Goal: Task Accomplishment & Management: Manage account settings

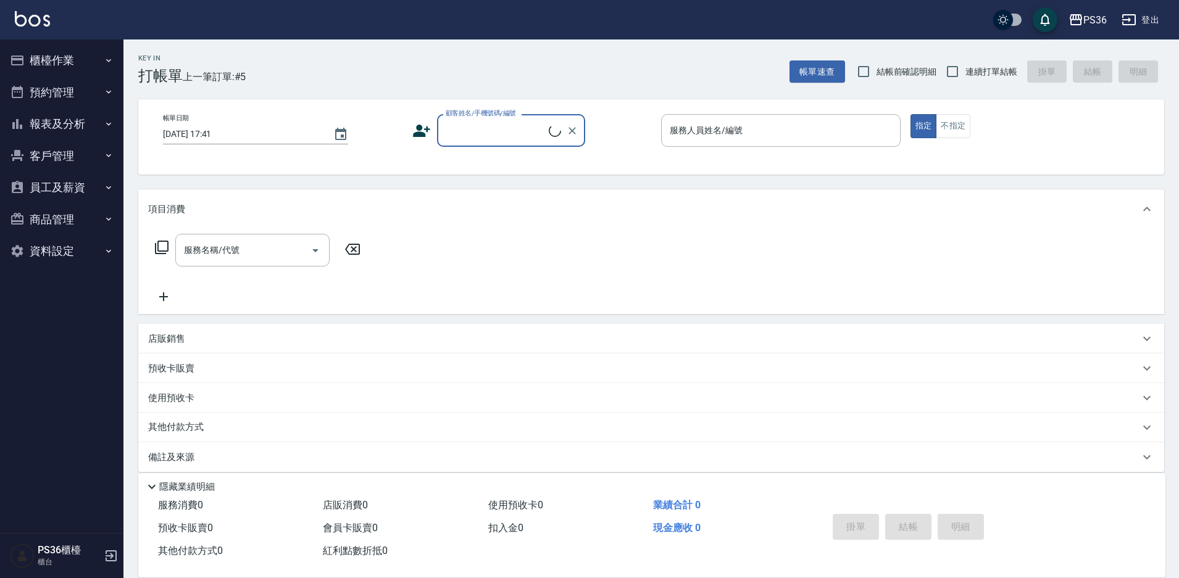
click at [57, 69] on button "櫃檯作業" at bounding box center [62, 60] width 114 height 32
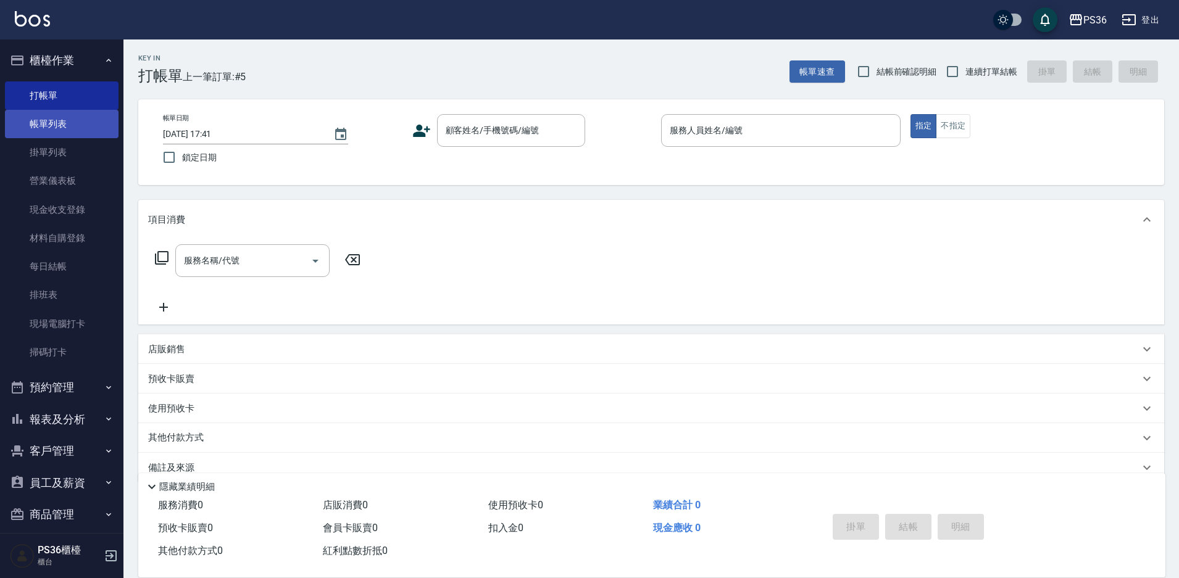
click at [60, 125] on link "帳單列表" at bounding box center [62, 124] width 114 height 28
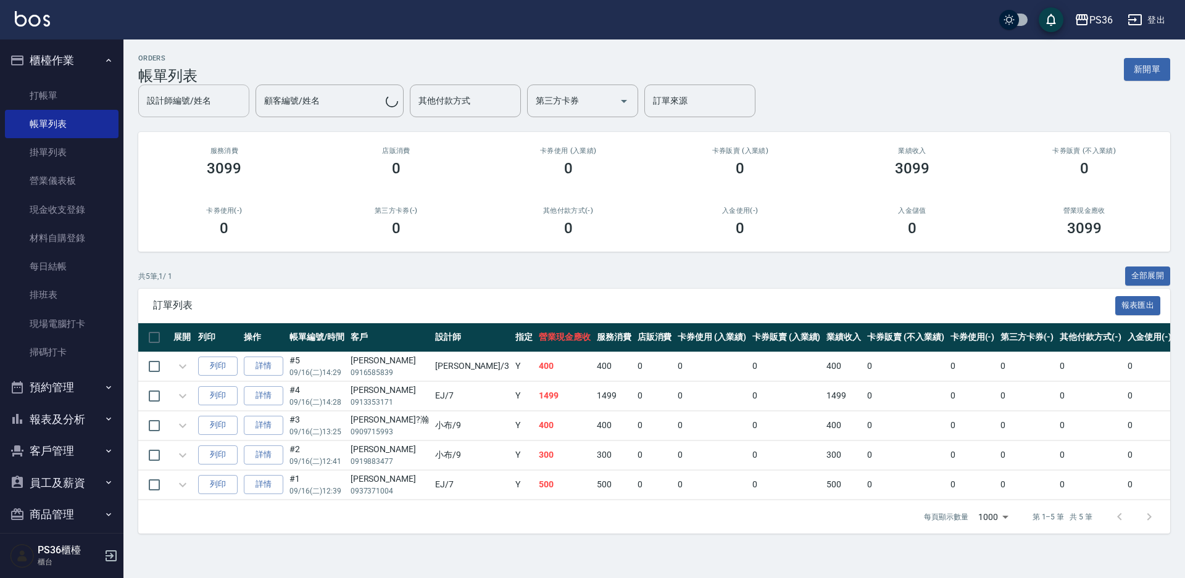
click at [181, 99] on input "設計師編號/姓名" at bounding box center [194, 101] width 100 height 22
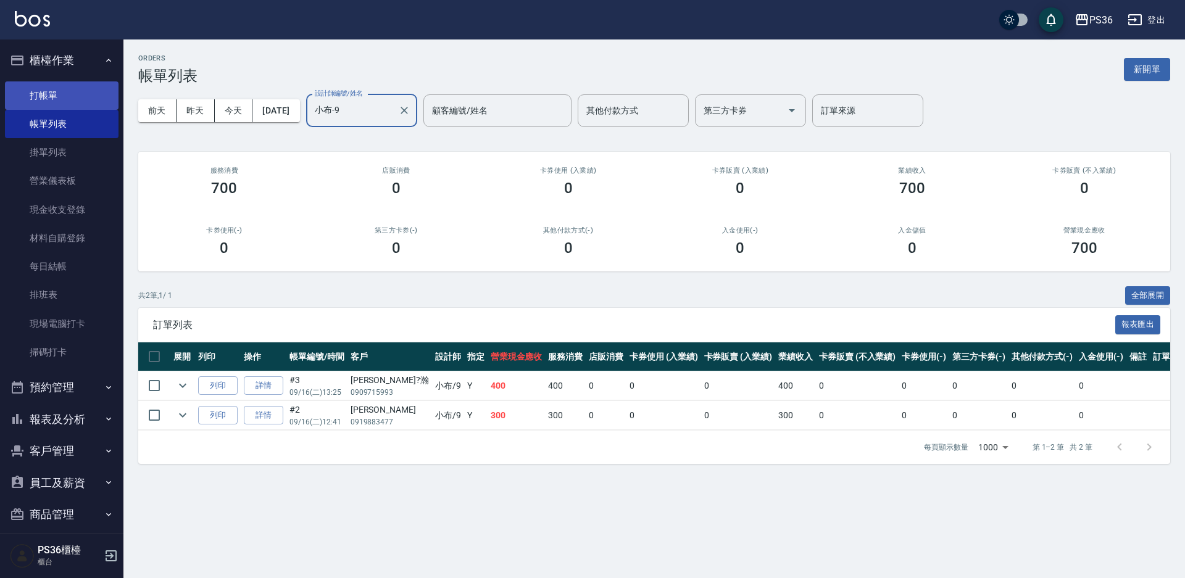
type input "小布-9"
click at [61, 96] on link "打帳單" at bounding box center [62, 95] width 114 height 28
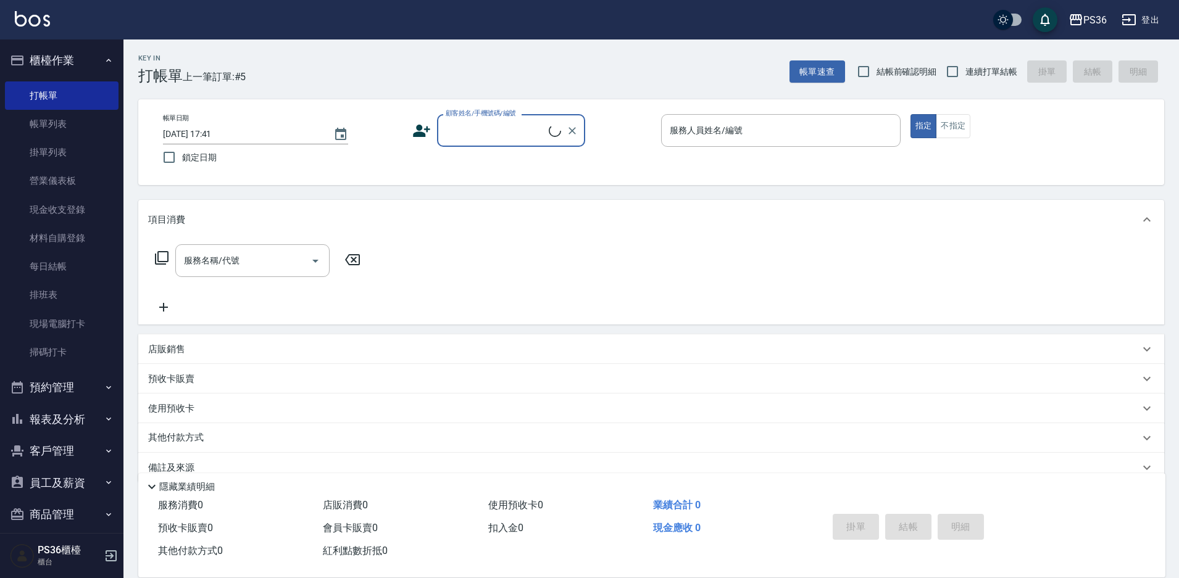
click at [478, 142] on div "顧客姓名/手機號碼/編號" at bounding box center [511, 130] width 148 height 33
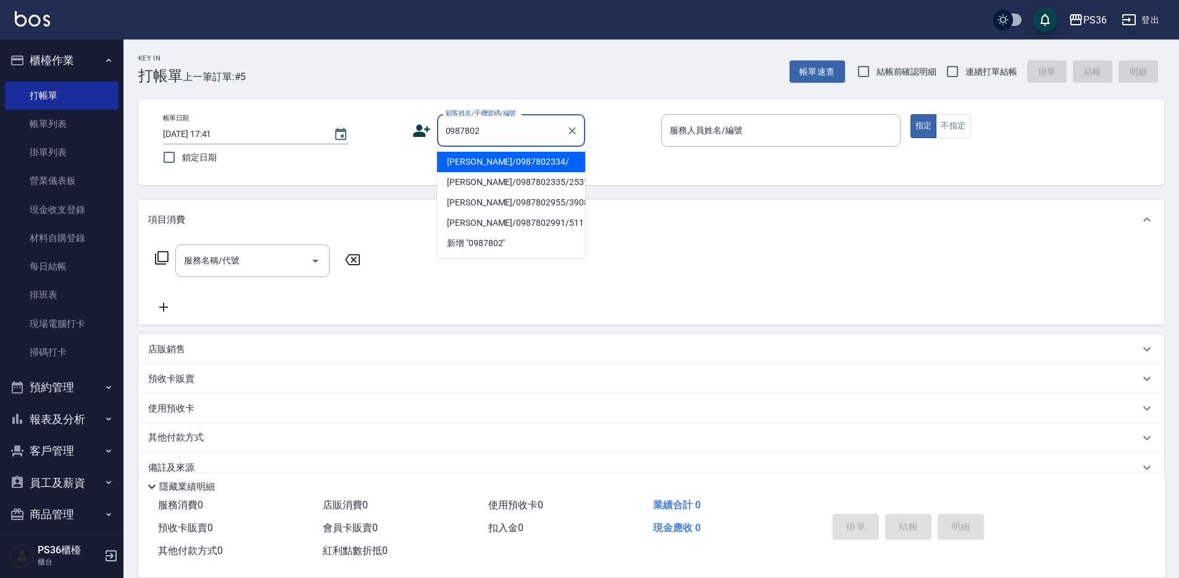
click at [496, 159] on li "[PERSON_NAME]/0987802334/" at bounding box center [511, 162] width 148 height 20
type input "[PERSON_NAME]/0987802334/"
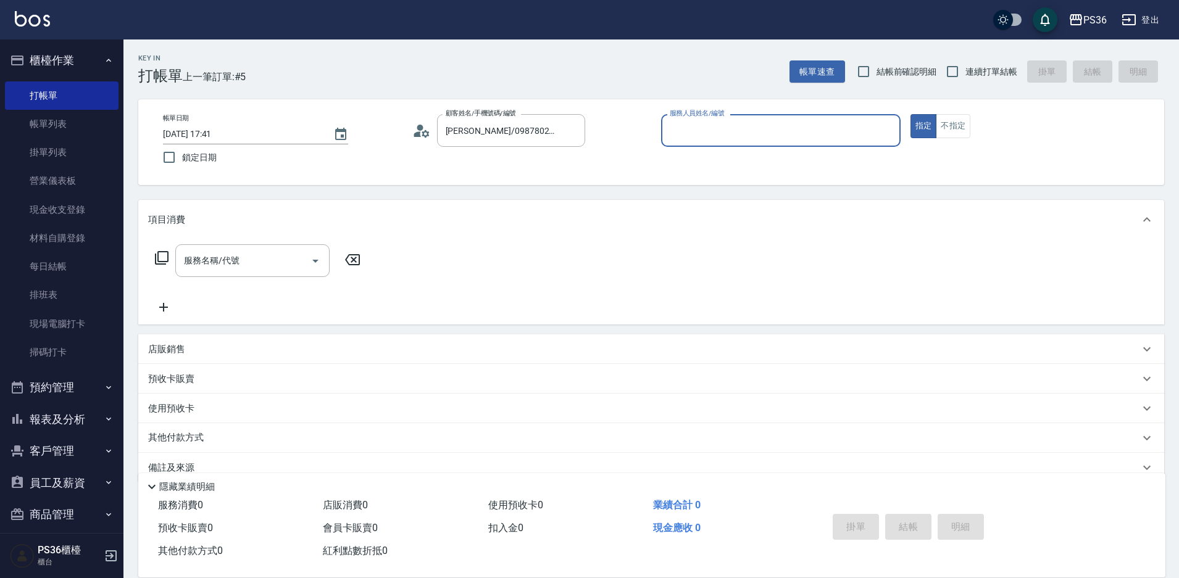
type input "小布-9"
click at [236, 266] on div "服務名稱/代號 服務名稱/代號" at bounding box center [252, 260] width 154 height 33
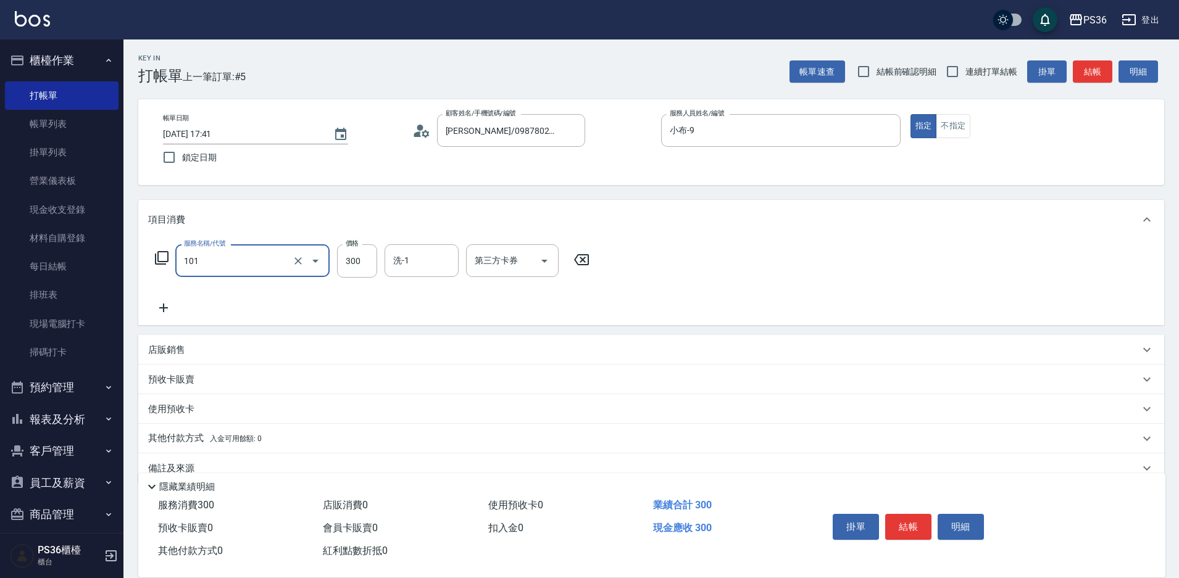
type input "洗髮(101)"
click at [428, 263] on input "洗-1" at bounding box center [421, 261] width 63 height 22
type input "[PERSON_NAME]-22"
click at [908, 530] on button "結帳" at bounding box center [908, 527] width 46 height 26
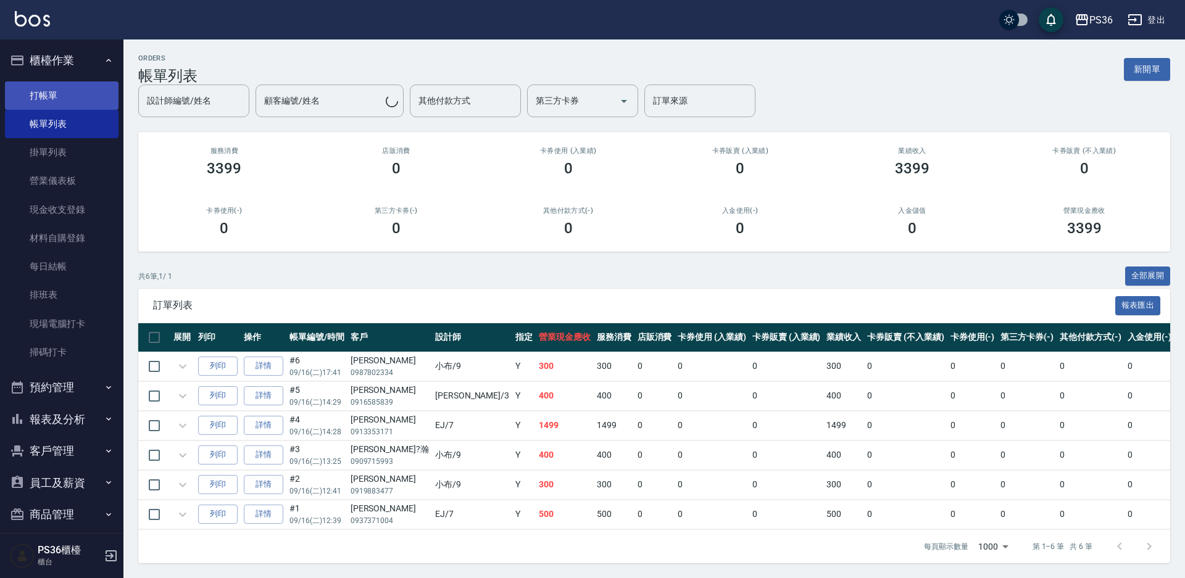
click at [52, 99] on link "打帳單" at bounding box center [62, 95] width 114 height 28
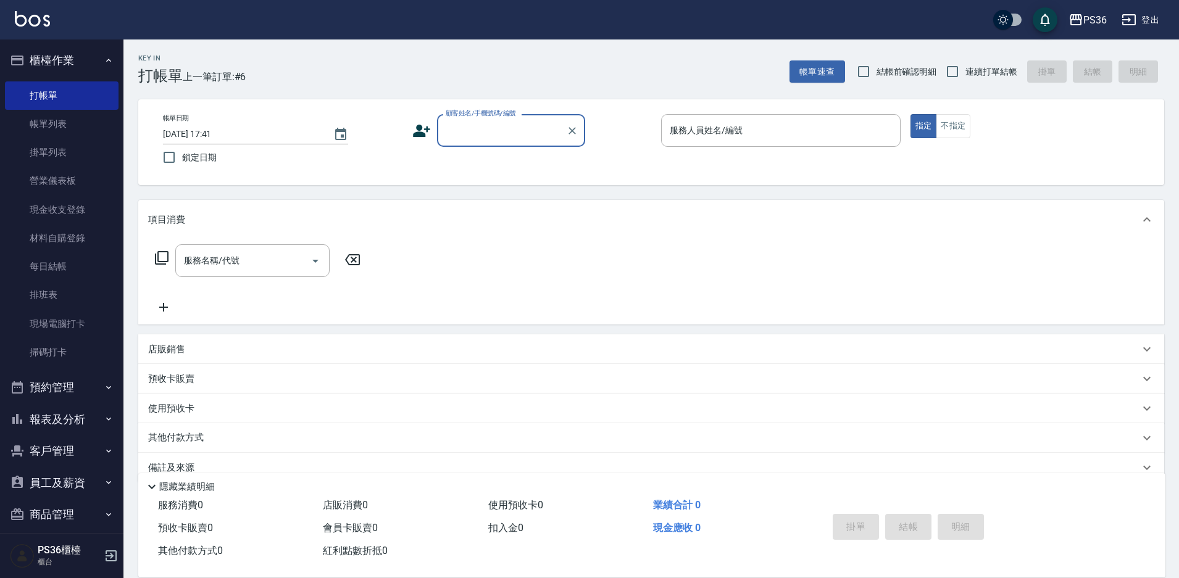
click at [499, 135] on input "顧客姓名/手機號碼/編號" at bounding box center [502, 131] width 119 height 22
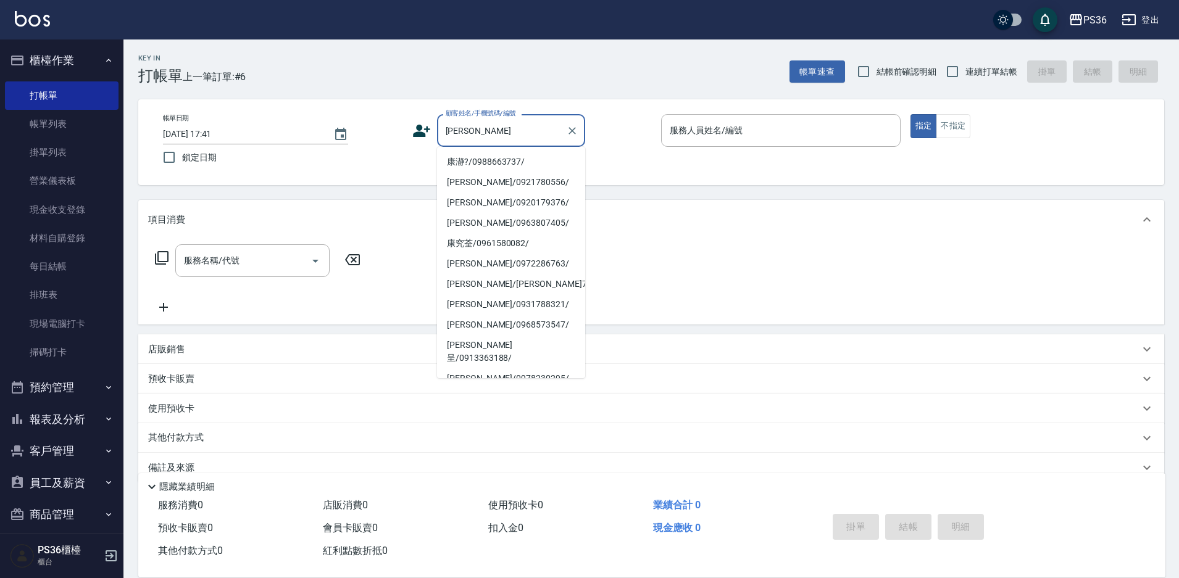
click at [496, 141] on input "[PERSON_NAME]" at bounding box center [502, 131] width 119 height 22
click at [477, 162] on li "康瀞?/0988663737/" at bounding box center [511, 162] width 148 height 20
type input "康瀞?/0988663737/"
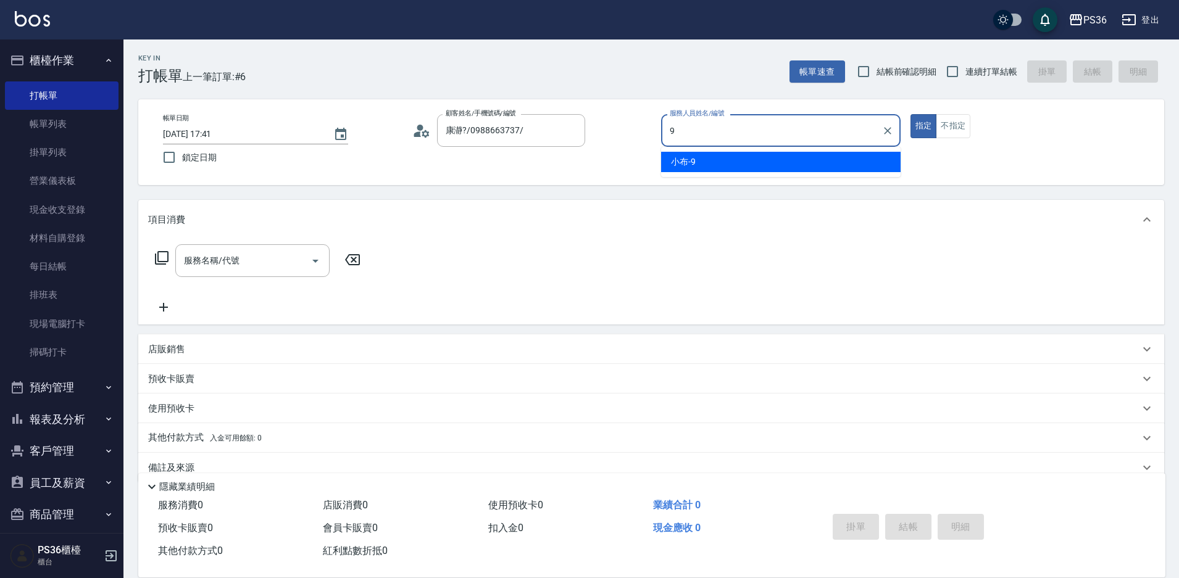
type input "小布-9"
type button "true"
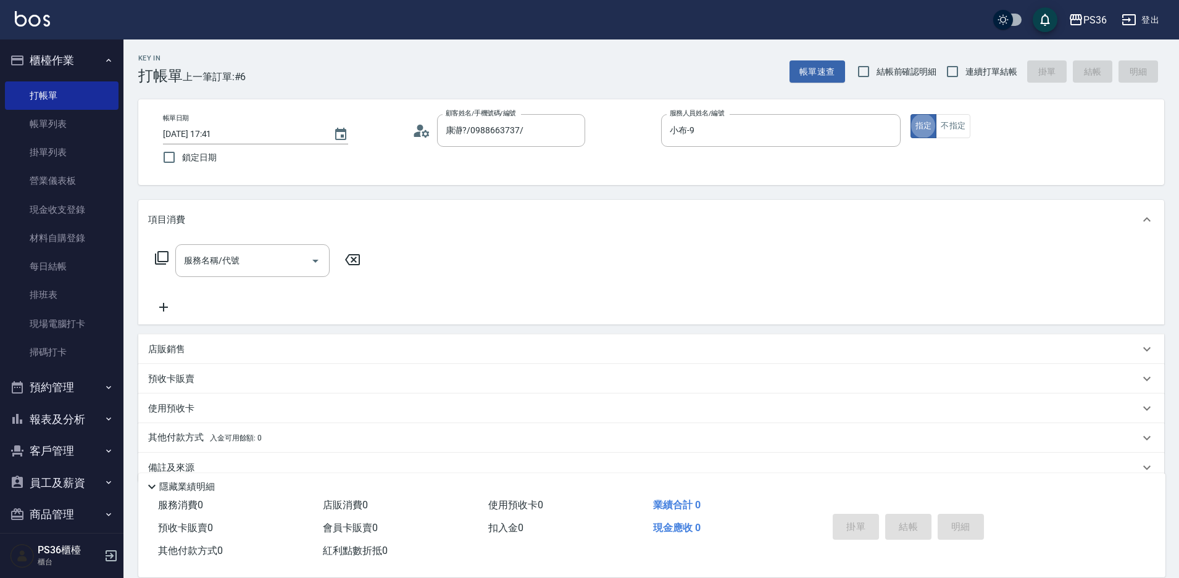
click at [211, 257] on div "服務名稱/代號 服務名稱/代號" at bounding box center [252, 260] width 154 height 33
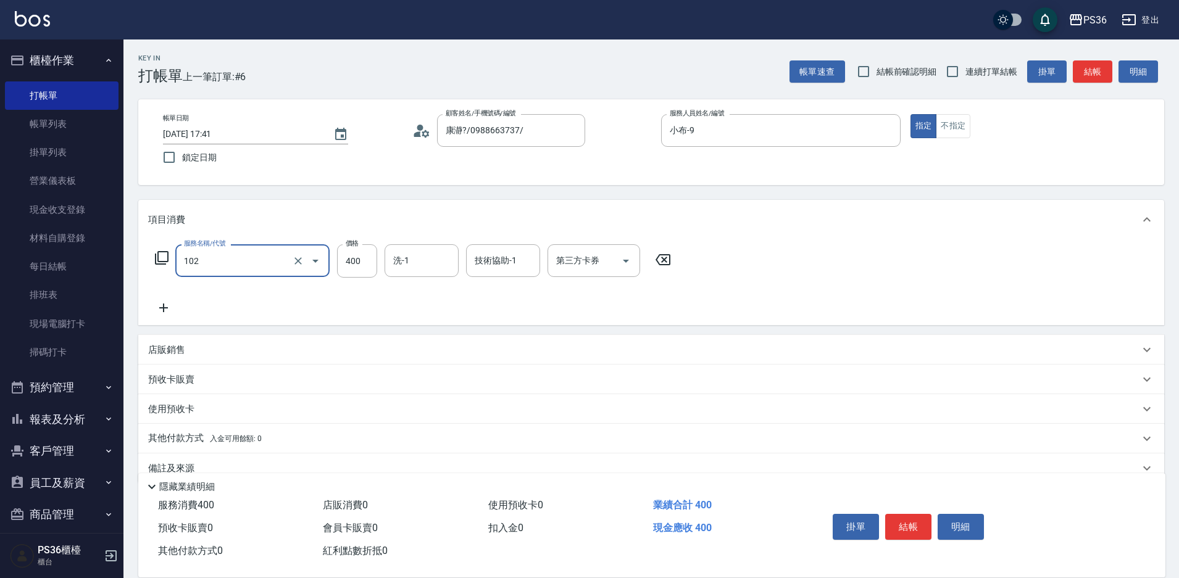
type input "精油洗髮(102)"
type input "3"
type input "[PERSON_NAME]-22"
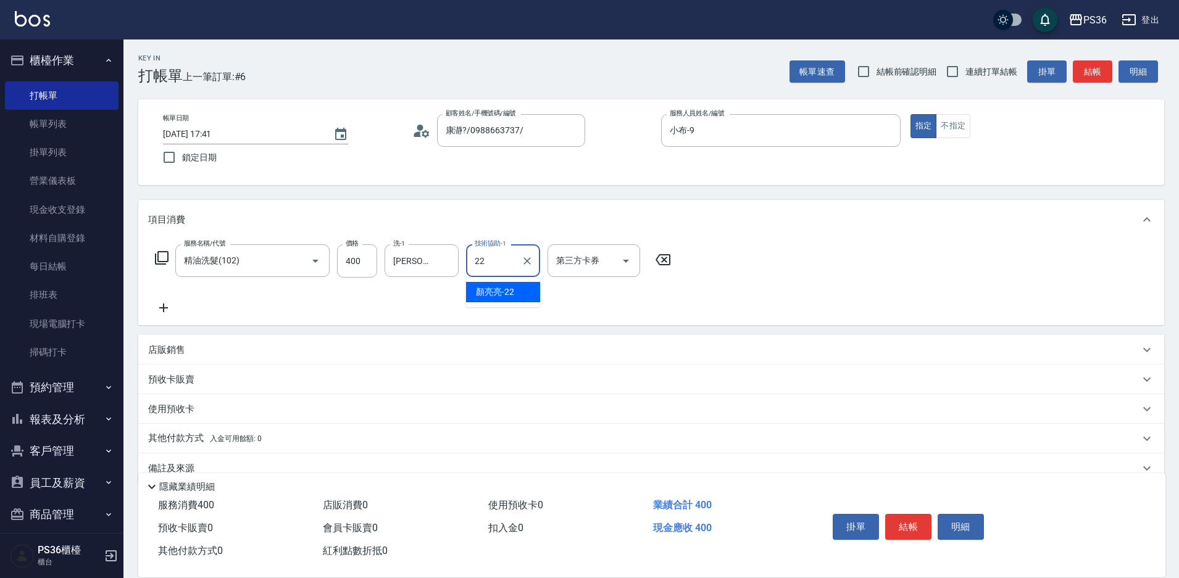
type input "[PERSON_NAME]-22"
click at [921, 516] on button "結帳" at bounding box center [908, 527] width 46 height 26
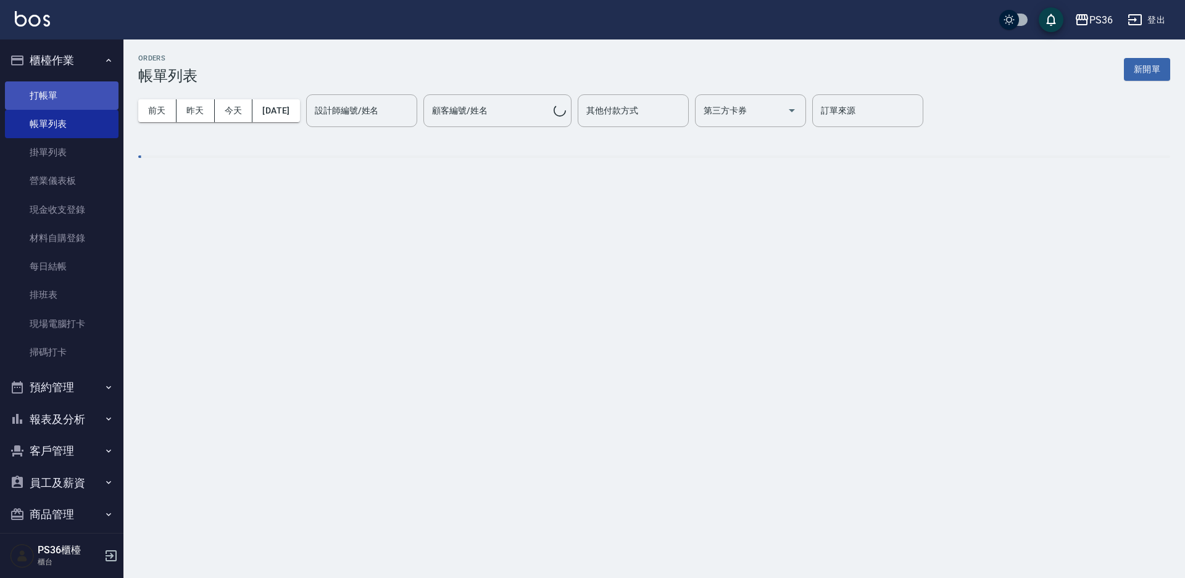
click at [62, 91] on link "打帳單" at bounding box center [62, 95] width 114 height 28
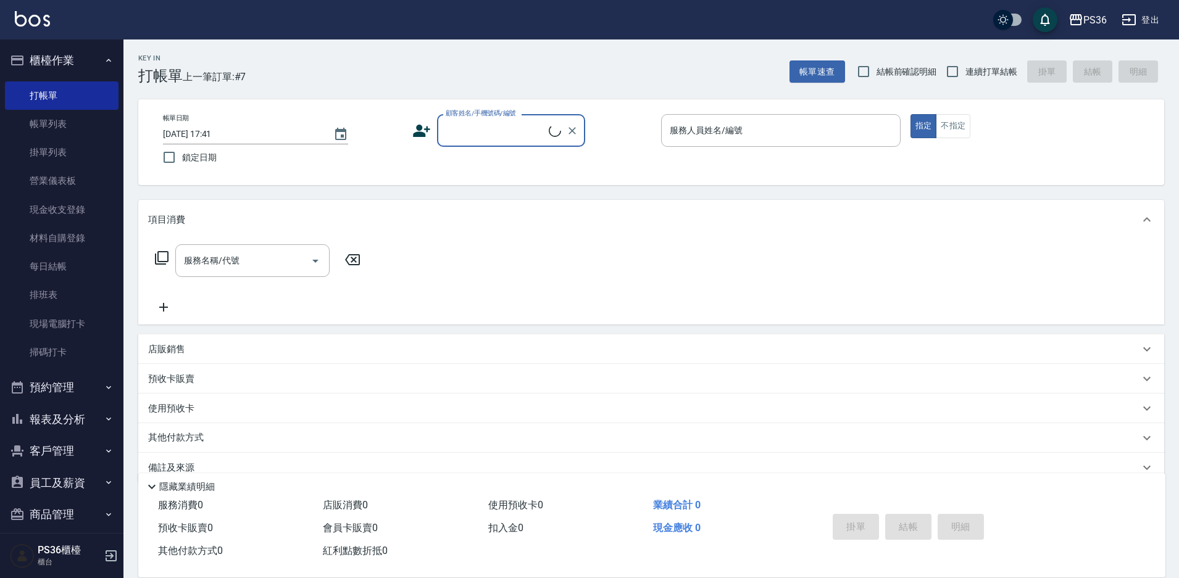
click at [498, 138] on input "顧客姓名/手機號碼/編號" at bounding box center [496, 131] width 106 height 22
click at [481, 164] on li "[PERSON_NAME]君/0906527168/" at bounding box center [511, 168] width 148 height 33
type input "[PERSON_NAME]君/0906527168/"
type input "小布-9"
click at [256, 255] on input "服務名稱/代號" at bounding box center [243, 261] width 125 height 22
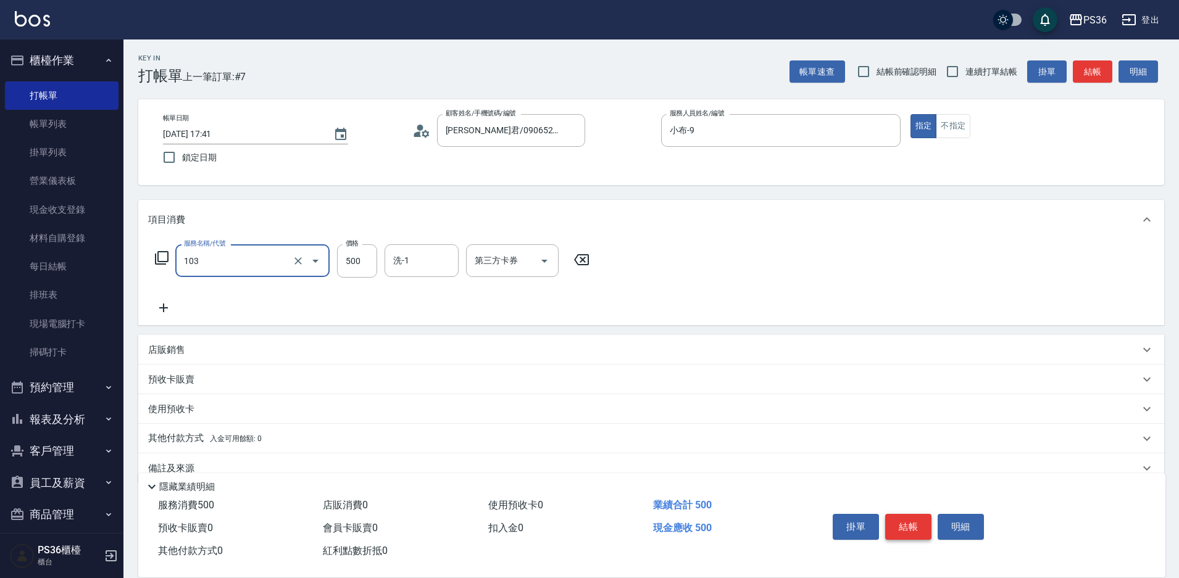
type input "B級洗剪(103)"
click at [910, 528] on button "結帳" at bounding box center [908, 527] width 46 height 26
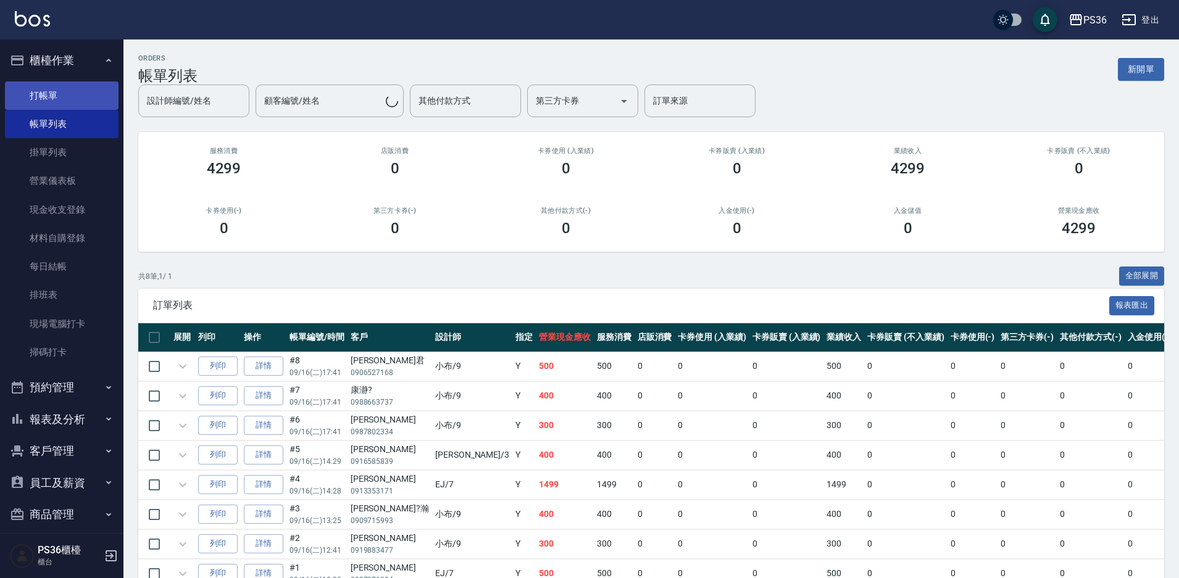
click at [72, 96] on link "打帳單" at bounding box center [62, 95] width 114 height 28
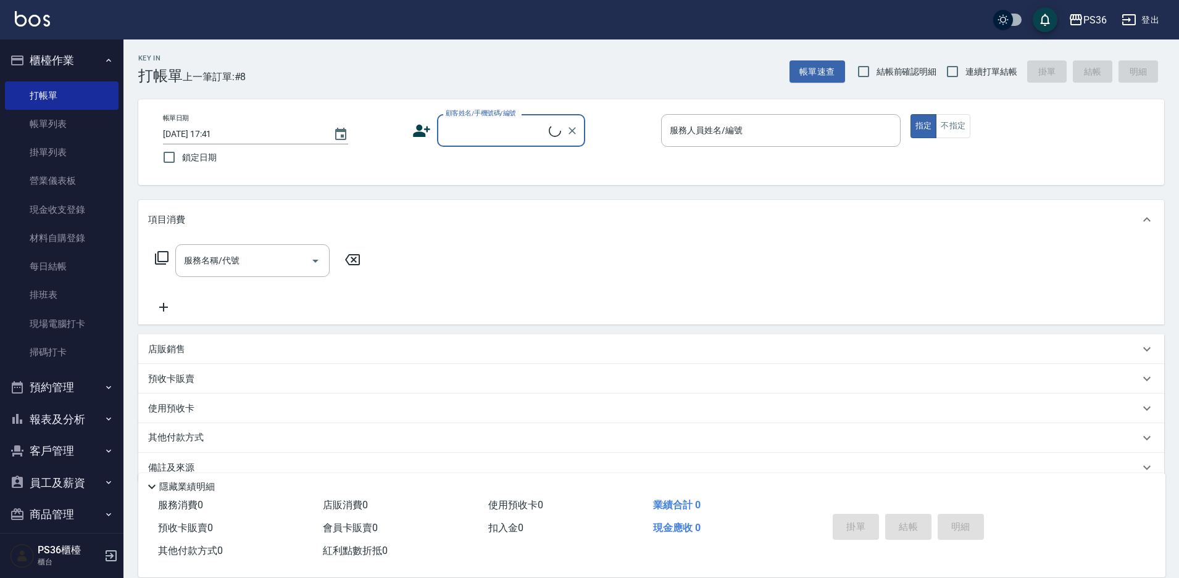
click at [475, 131] on input "顧客姓名/手機號碼/編號" at bounding box center [496, 131] width 106 height 22
click at [475, 131] on input "[PERSON_NAME]" at bounding box center [502, 131] width 119 height 22
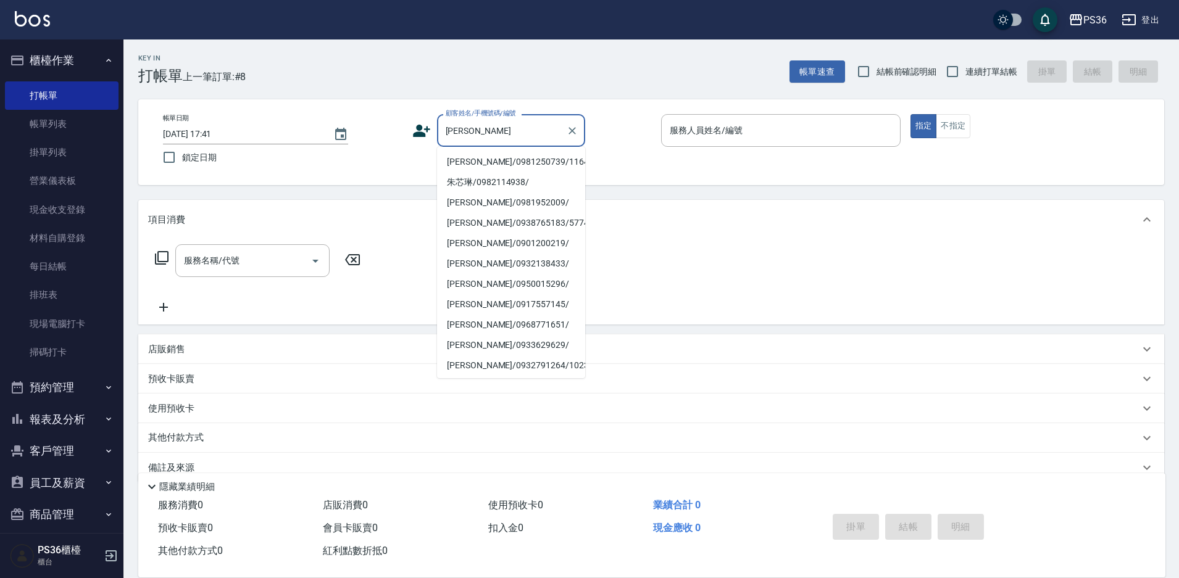
click at [472, 161] on li "[PERSON_NAME]/0981250739/11647" at bounding box center [511, 162] width 148 height 20
type input "[PERSON_NAME]/0981250739/11647"
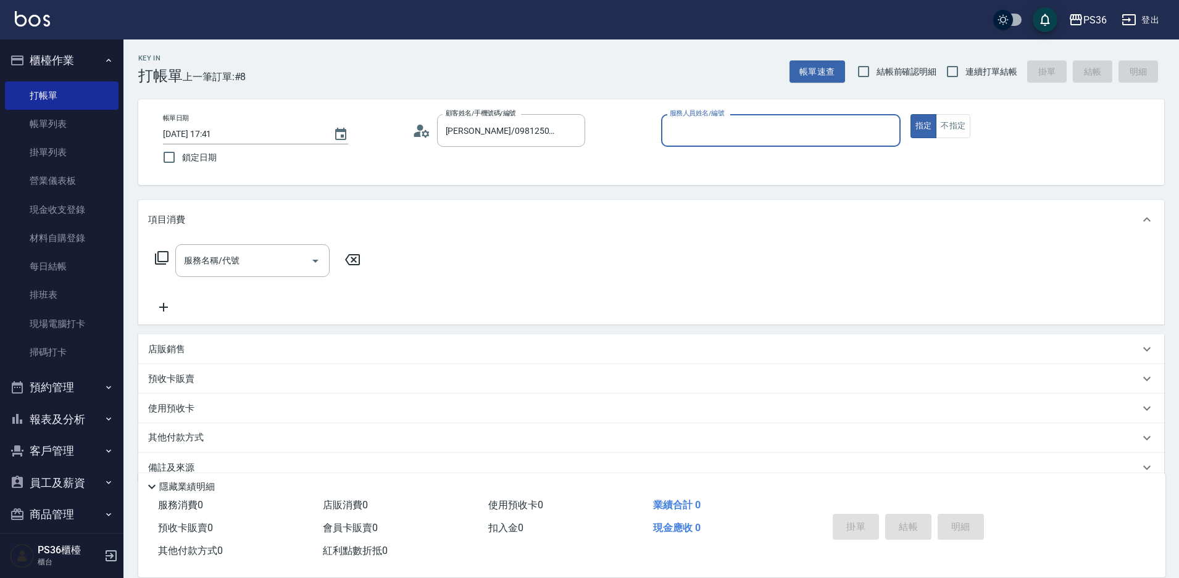
type input "小布-9"
click at [252, 265] on input "服務名稱/代號" at bounding box center [243, 261] width 125 height 22
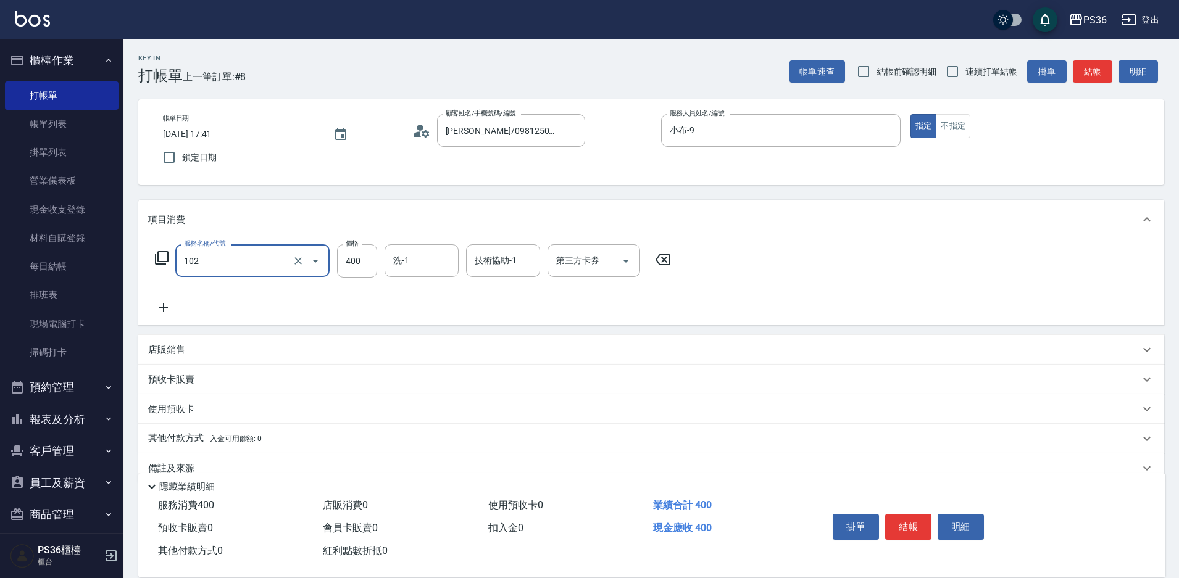
type input "精油洗髮(102)"
click at [432, 302] on div "服務名稱/代號 精油洗髮(102) 服務名稱/代號 價格 400 價格 洗-1 洗-1 技術協助-1 技術協助-1 第三方卡券 第三方卡券" at bounding box center [413, 279] width 530 height 71
click at [910, 522] on button "結帳" at bounding box center [908, 527] width 46 height 26
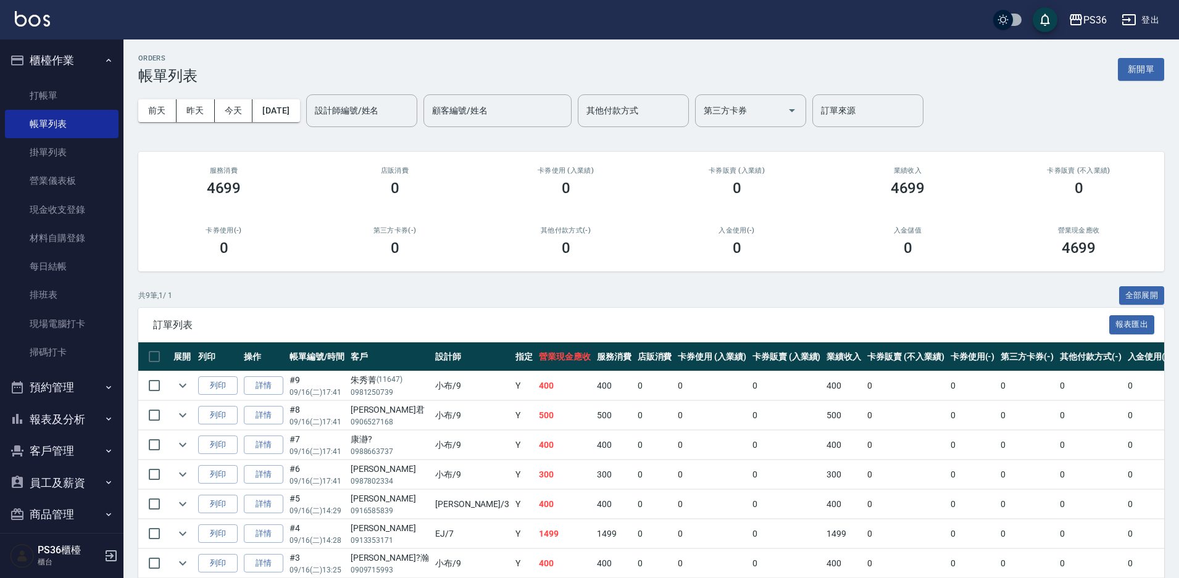
click at [55, 385] on button "預約管理" at bounding box center [62, 388] width 114 height 32
click at [383, 122] on div "設計師編號/姓名" at bounding box center [361, 110] width 111 height 33
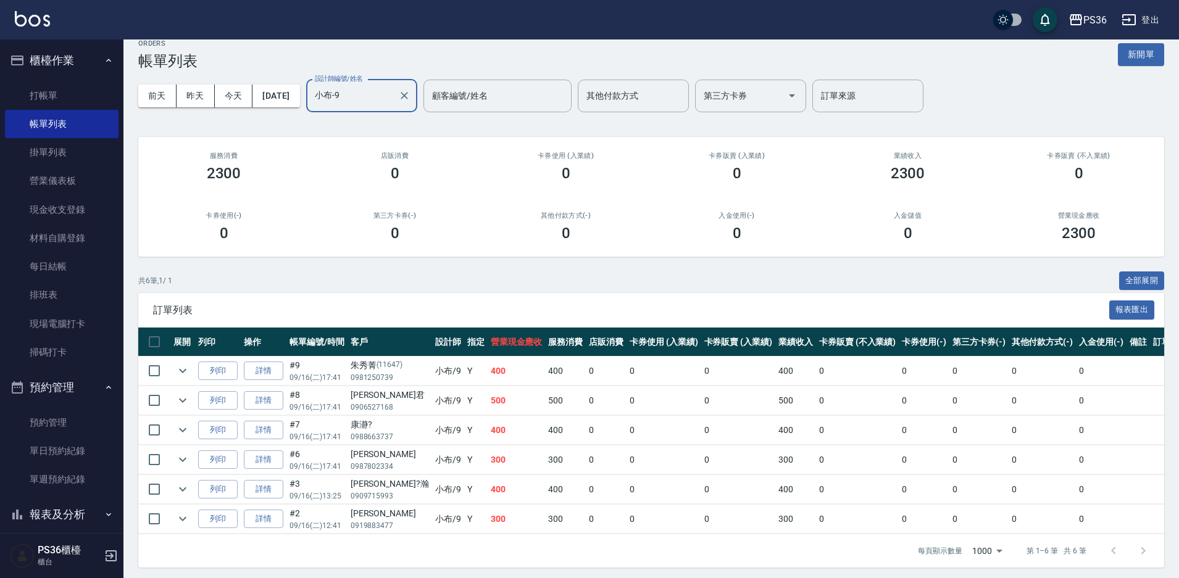
scroll to position [19, 0]
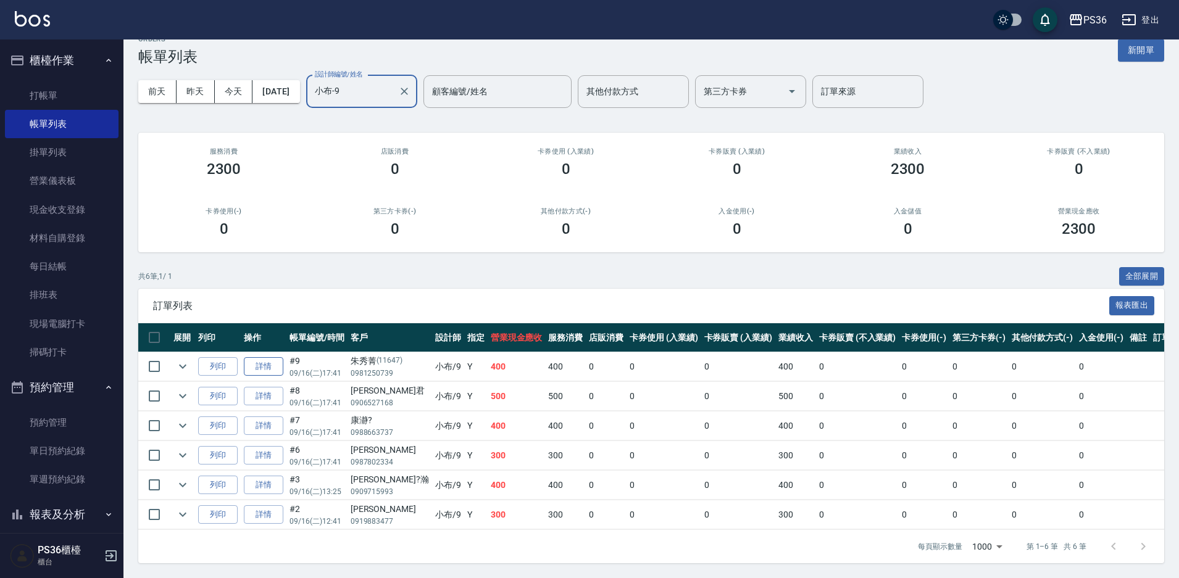
type input "小布-9"
click at [266, 362] on link "詳情" at bounding box center [264, 366] width 40 height 19
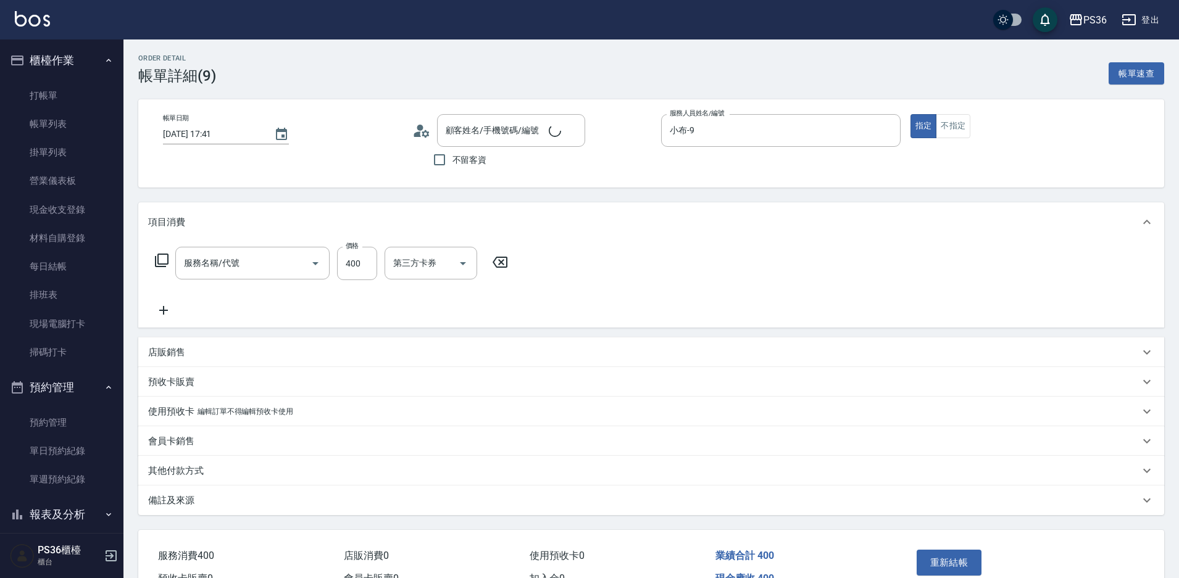
type input "[DATE] 17:41"
type input "小布-9"
type input "精油洗髮(102)"
click at [426, 136] on icon at bounding box center [425, 133] width 7 height 7
type input "[PERSON_NAME]/0981250739/11647"
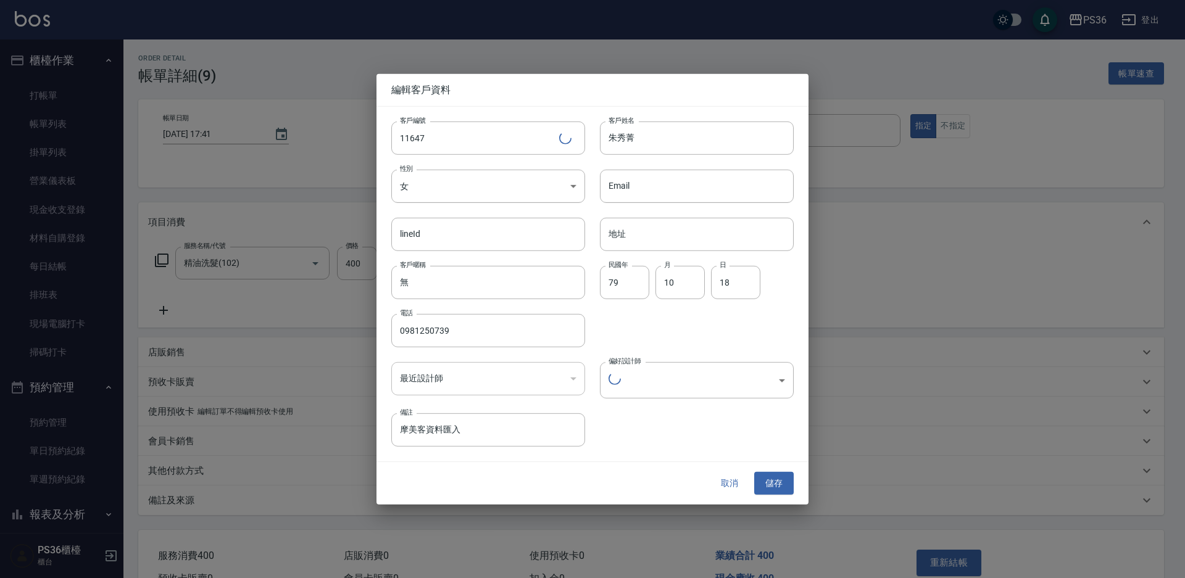
type input "a3b89f8a-8fb8-4890-a6e4-da1f0bb5b210"
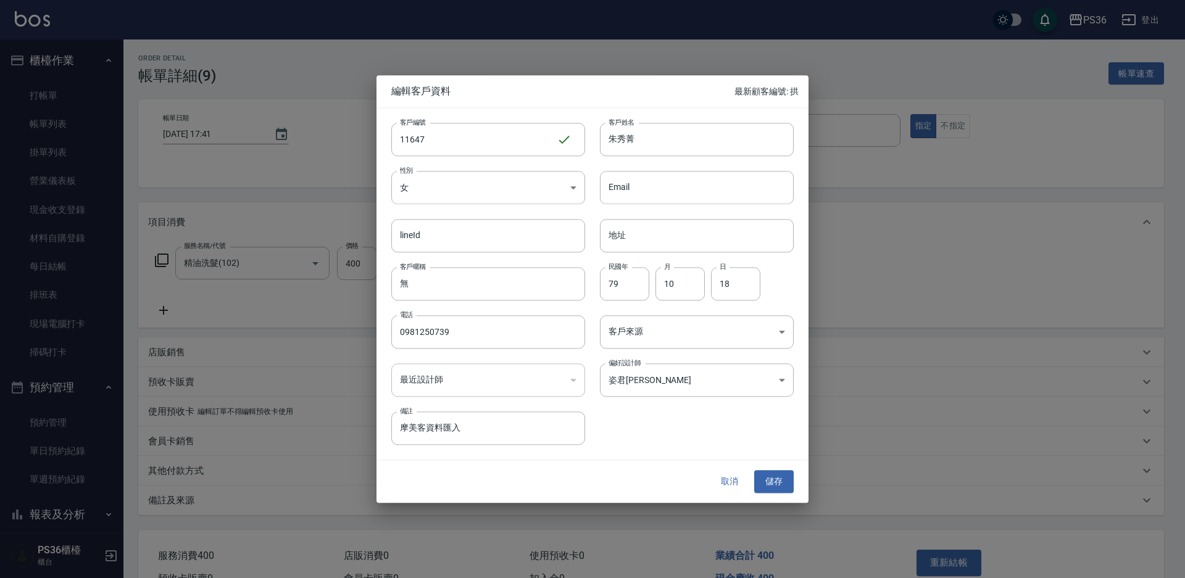
click at [724, 480] on button "取消" at bounding box center [730, 482] width 40 height 23
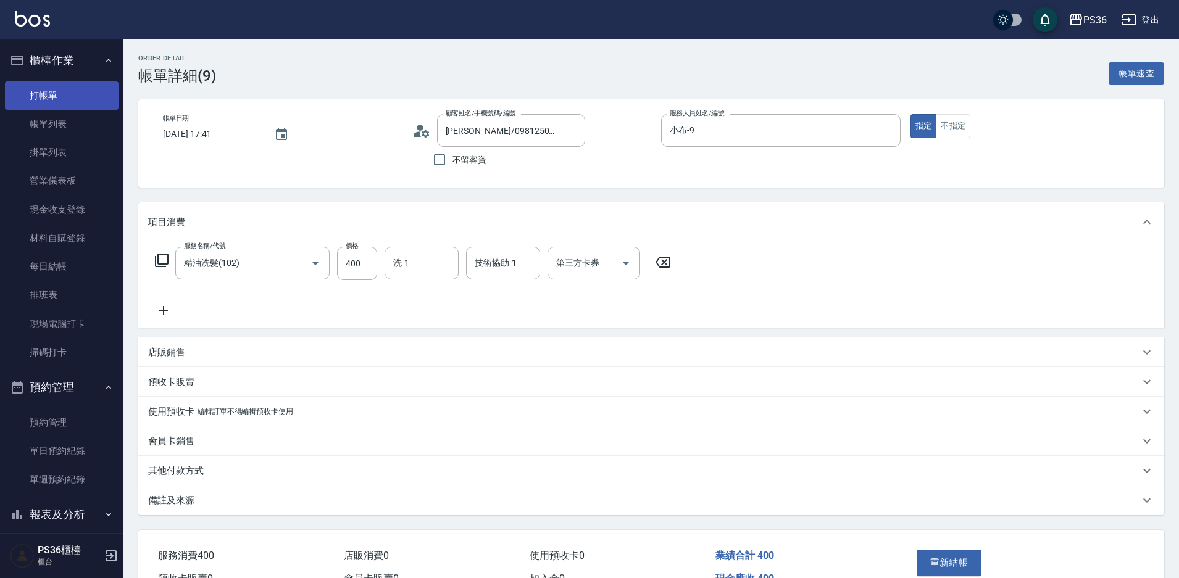
click at [51, 94] on link "打帳單" at bounding box center [62, 95] width 114 height 28
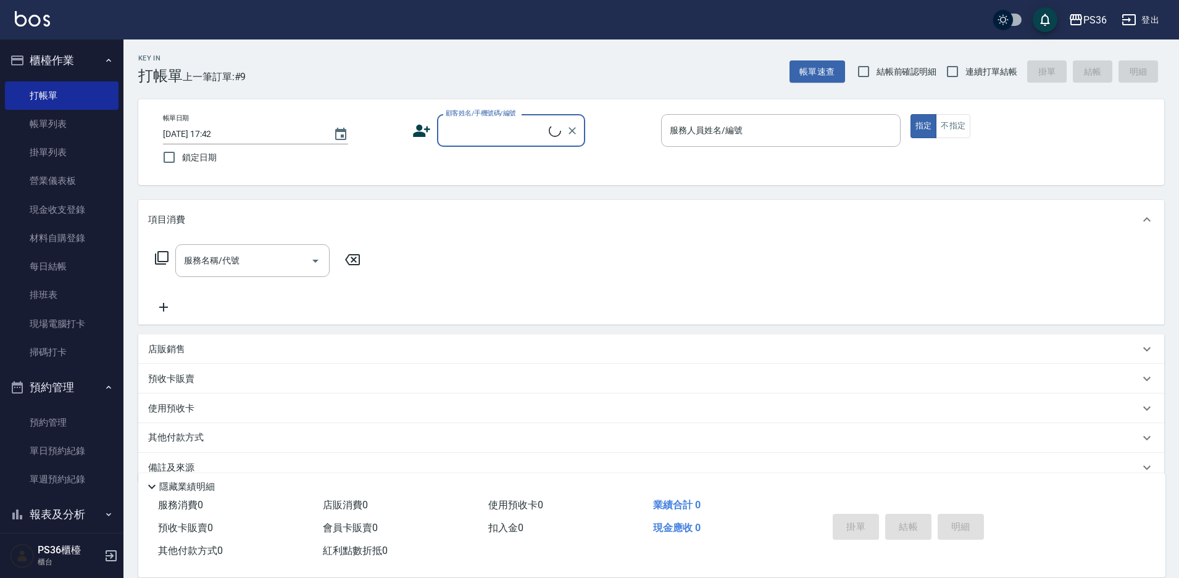
click at [460, 128] on input "顧客姓名/手機號碼/編號" at bounding box center [496, 131] width 106 height 22
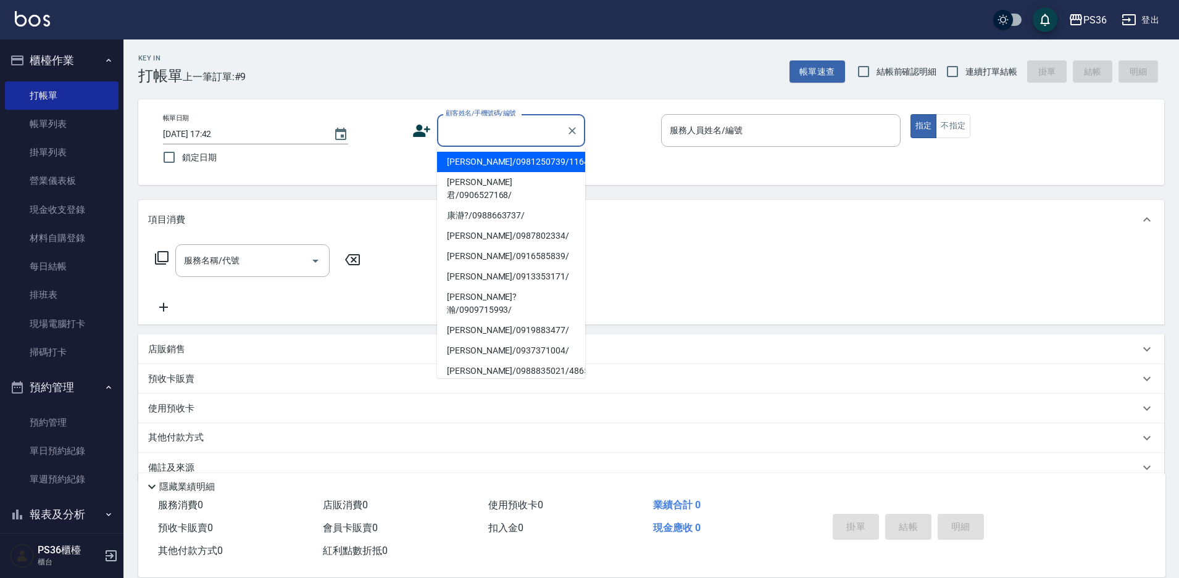
click at [478, 170] on li "[PERSON_NAME]/0981250739/11647" at bounding box center [511, 162] width 148 height 20
type input "[PERSON_NAME]/0981250739/11647"
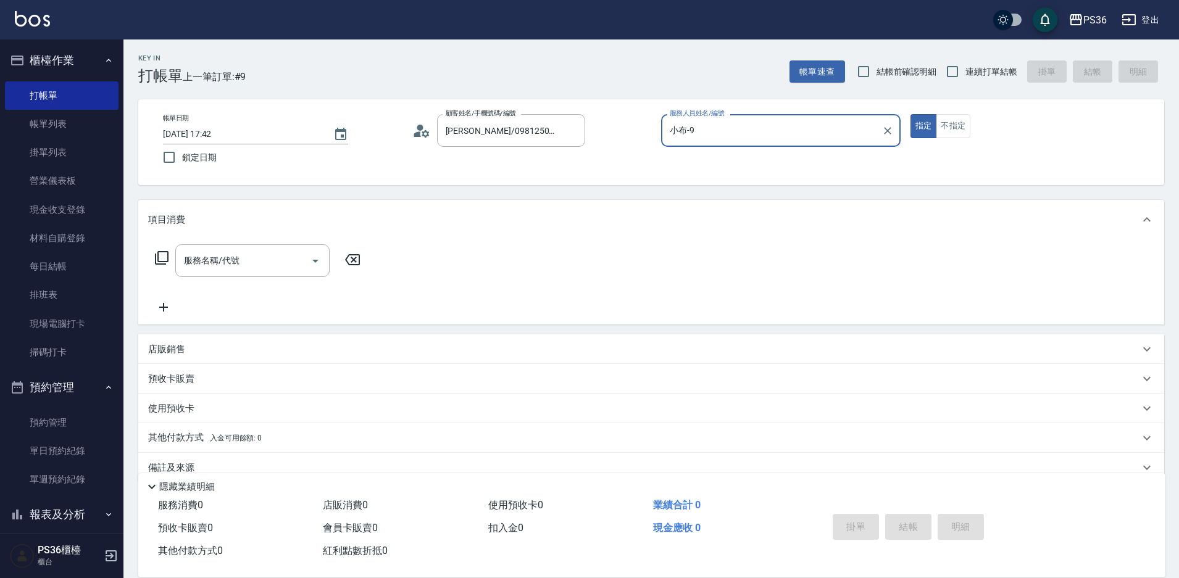
type input "小布-9"
click at [426, 133] on icon at bounding box center [421, 131] width 19 height 19
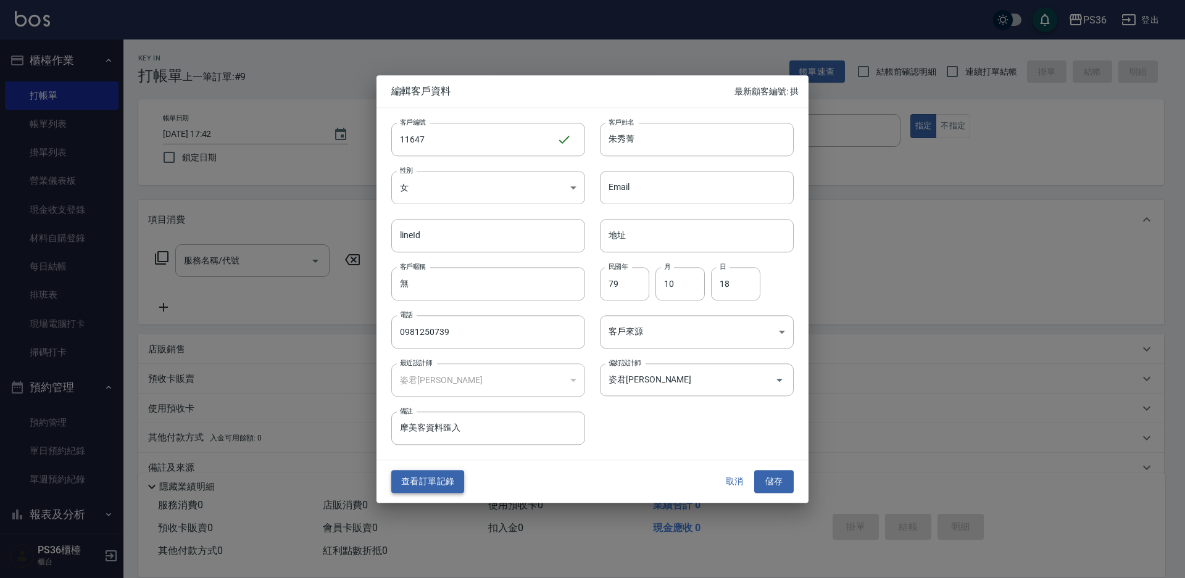
click at [438, 485] on button "查看訂單記錄" at bounding box center [427, 482] width 73 height 23
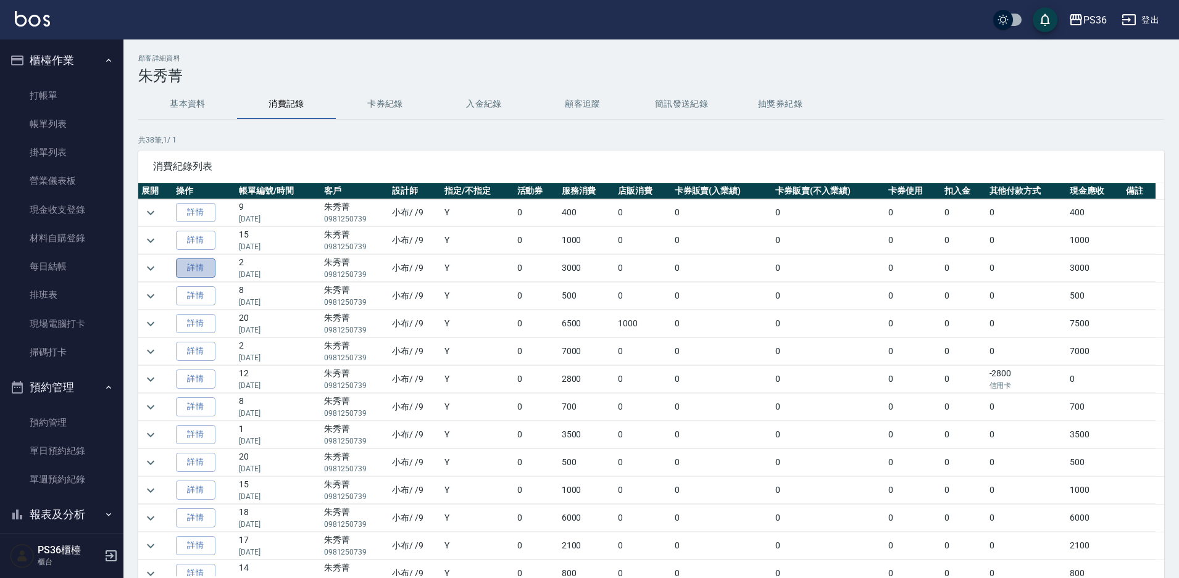
click at [199, 267] on link "詳情" at bounding box center [196, 268] width 40 height 19
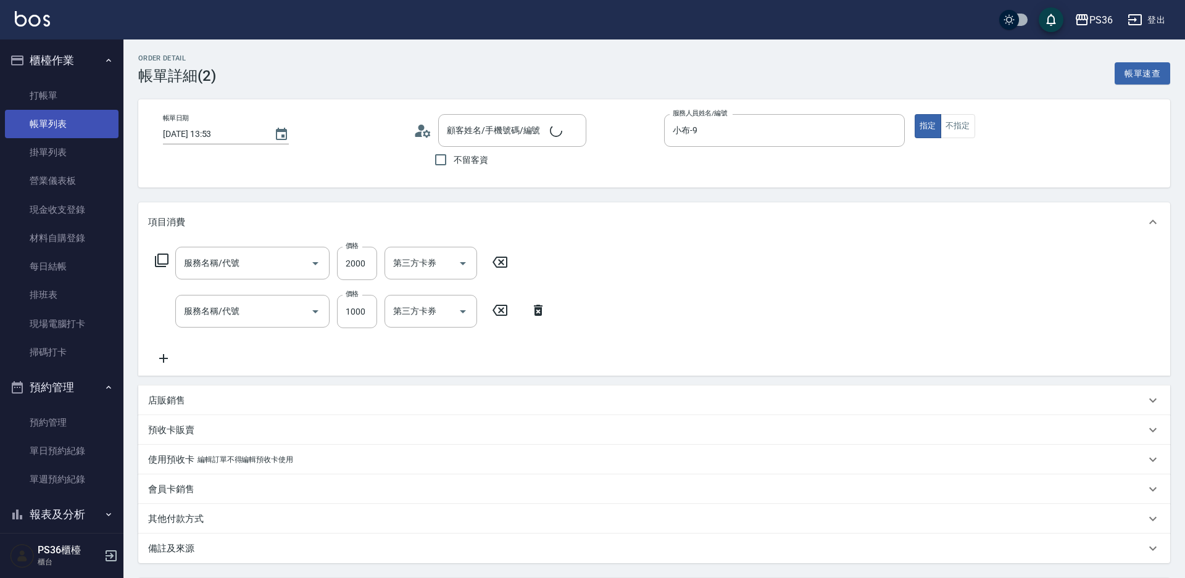
type input "[DATE] 13:53"
type input "小布-9"
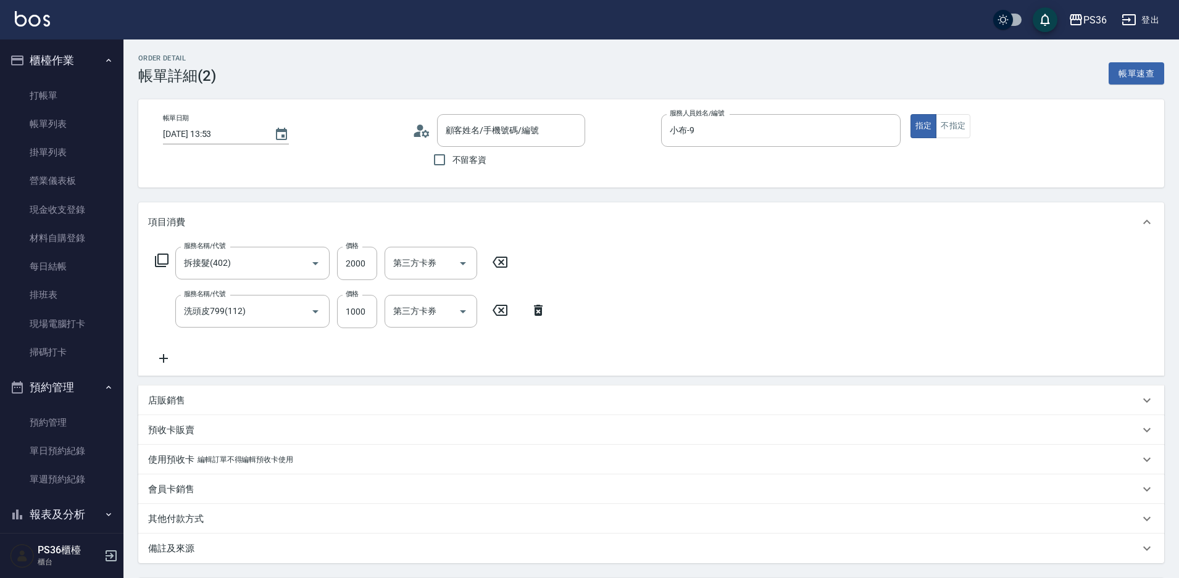
type input "拆接髮(402)"
type input "洗頭皮799(112)"
type input "[PERSON_NAME]/0981250739/11647"
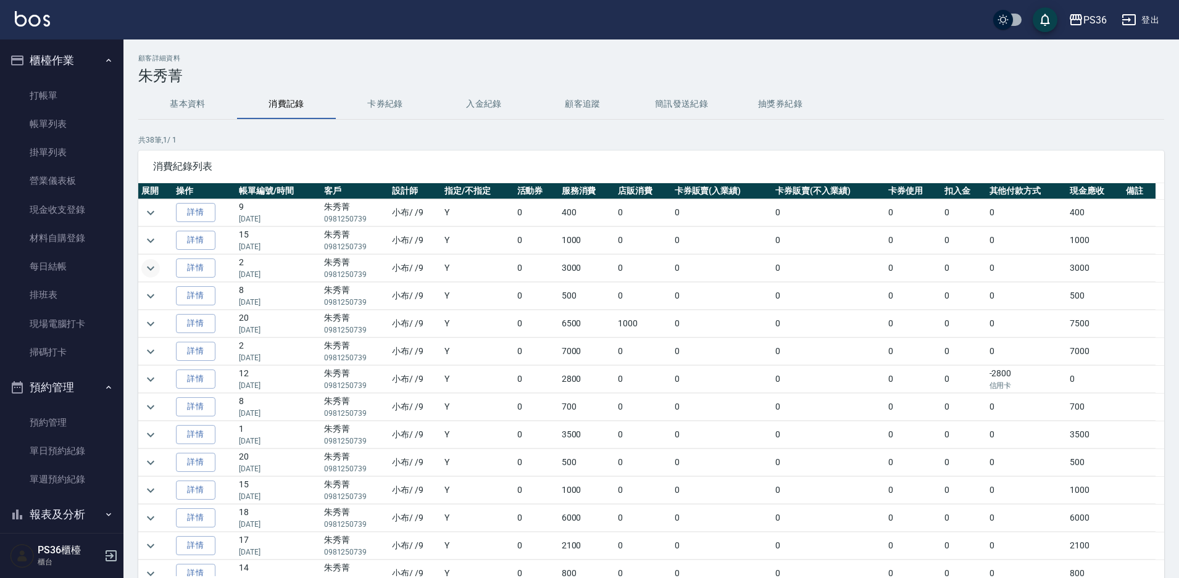
click at [150, 263] on icon "expand row" at bounding box center [150, 268] width 15 height 15
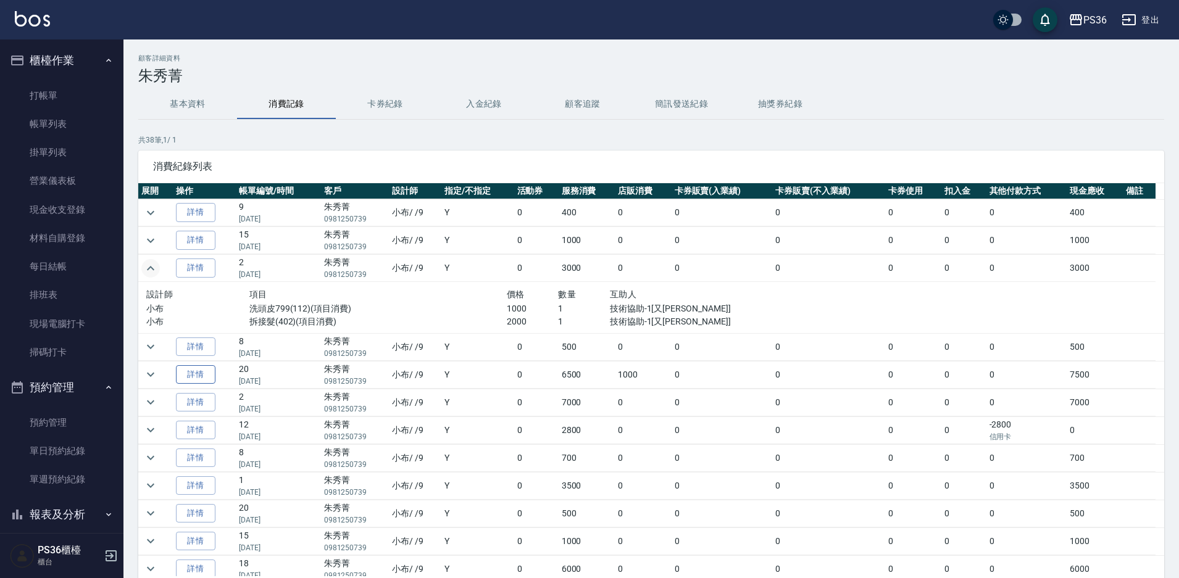
scroll to position [62, 0]
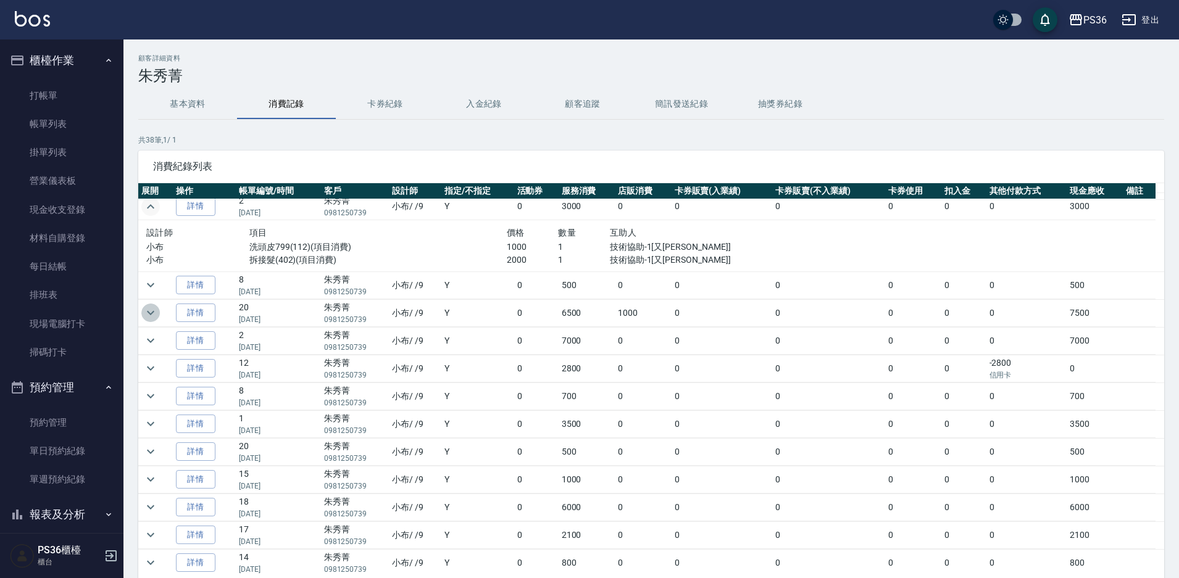
click at [156, 316] on icon "expand row" at bounding box center [150, 313] width 15 height 15
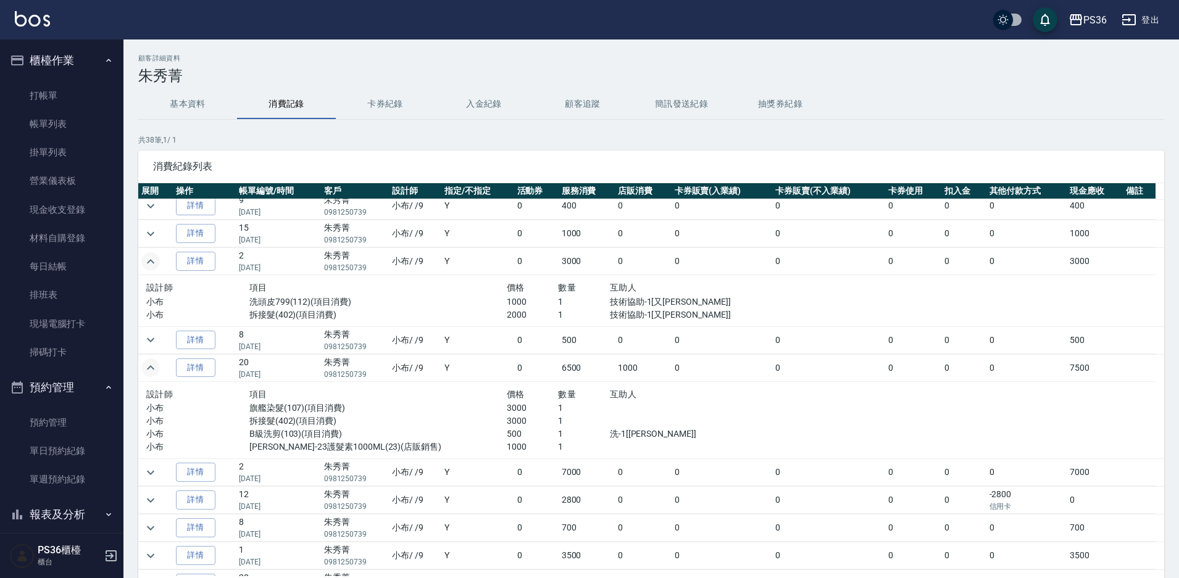
scroll to position [0, 0]
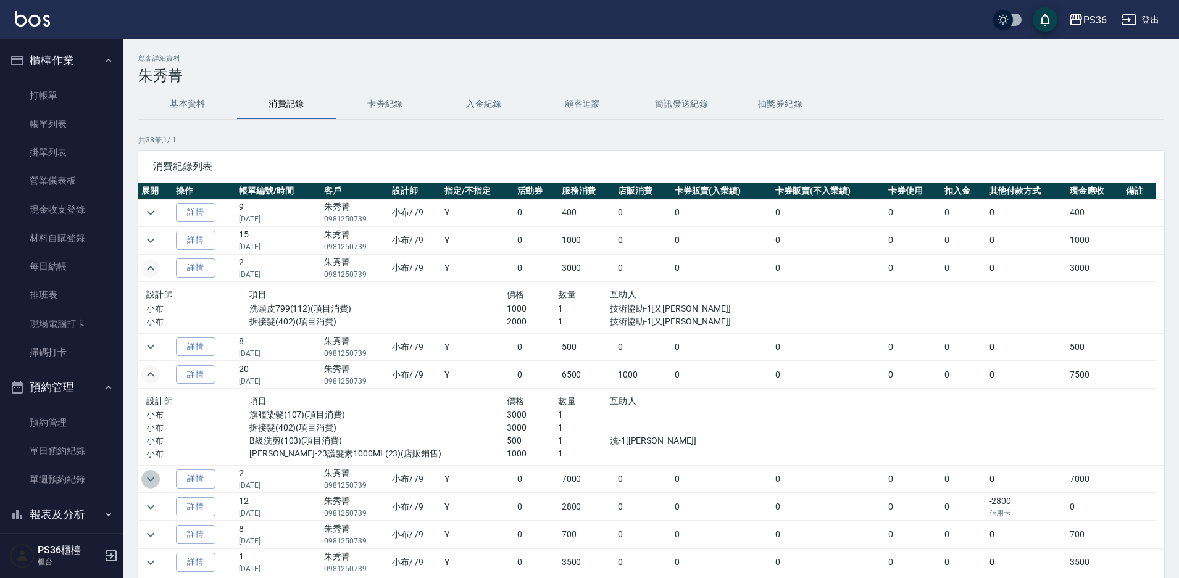
click at [144, 479] on icon "expand row" at bounding box center [150, 479] width 15 height 15
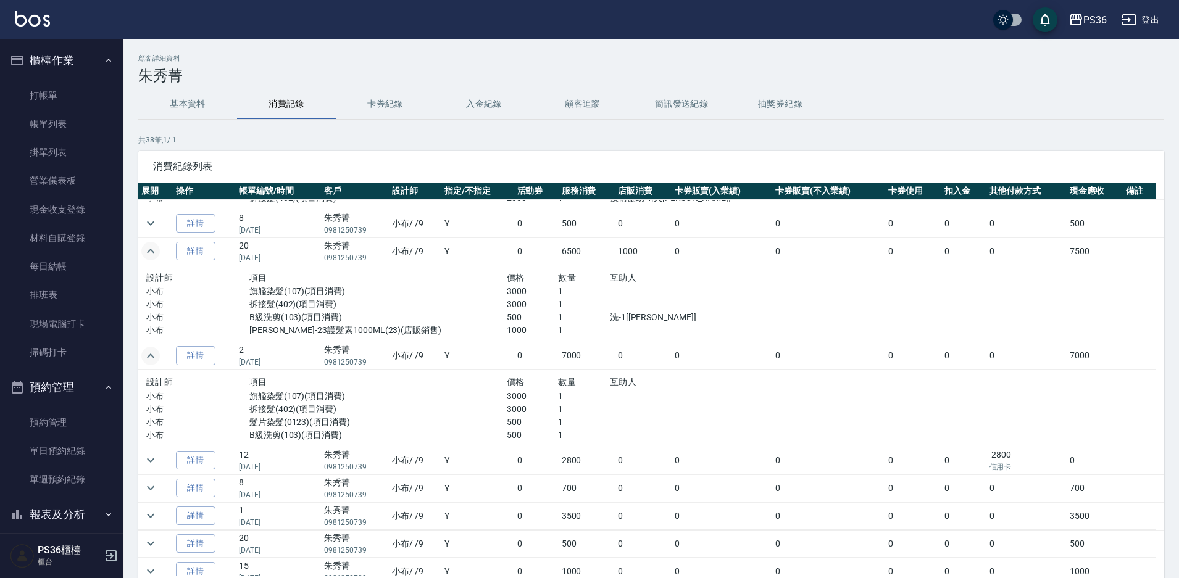
scroll to position [185, 0]
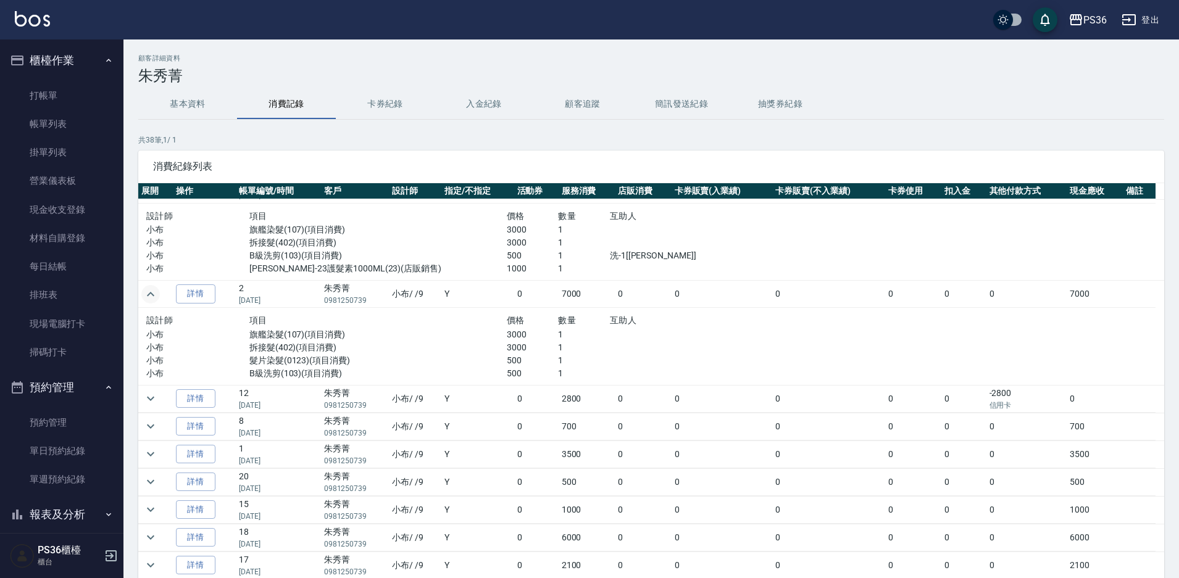
click at [150, 297] on icon "expand row" at bounding box center [150, 294] width 15 height 15
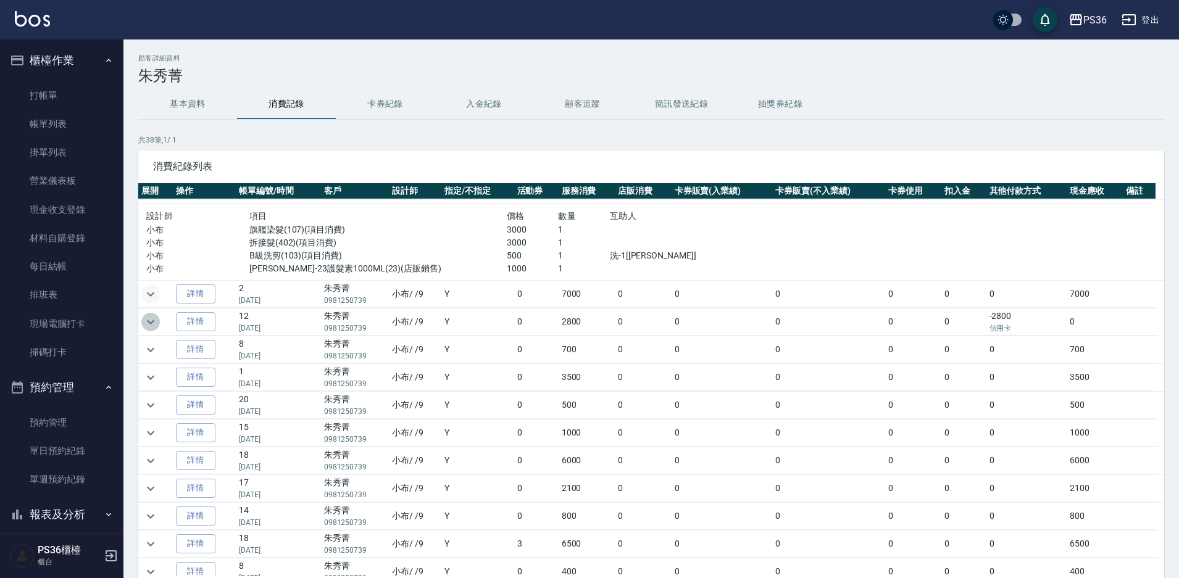
click at [155, 323] on icon "expand row" at bounding box center [150, 322] width 15 height 15
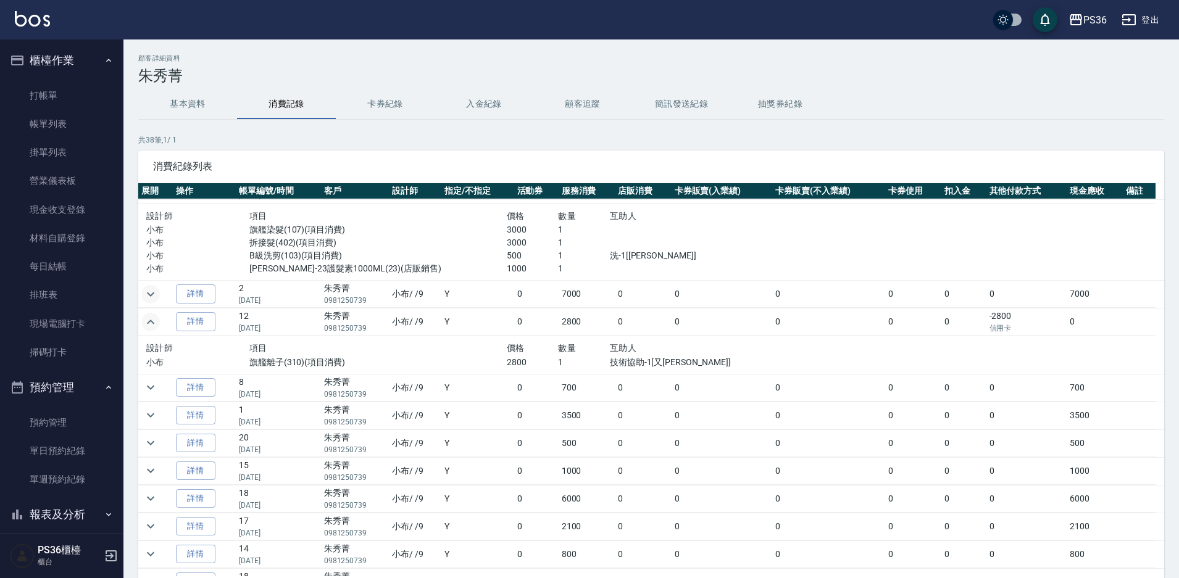
click at [155, 323] on icon "expand row" at bounding box center [150, 322] width 15 height 15
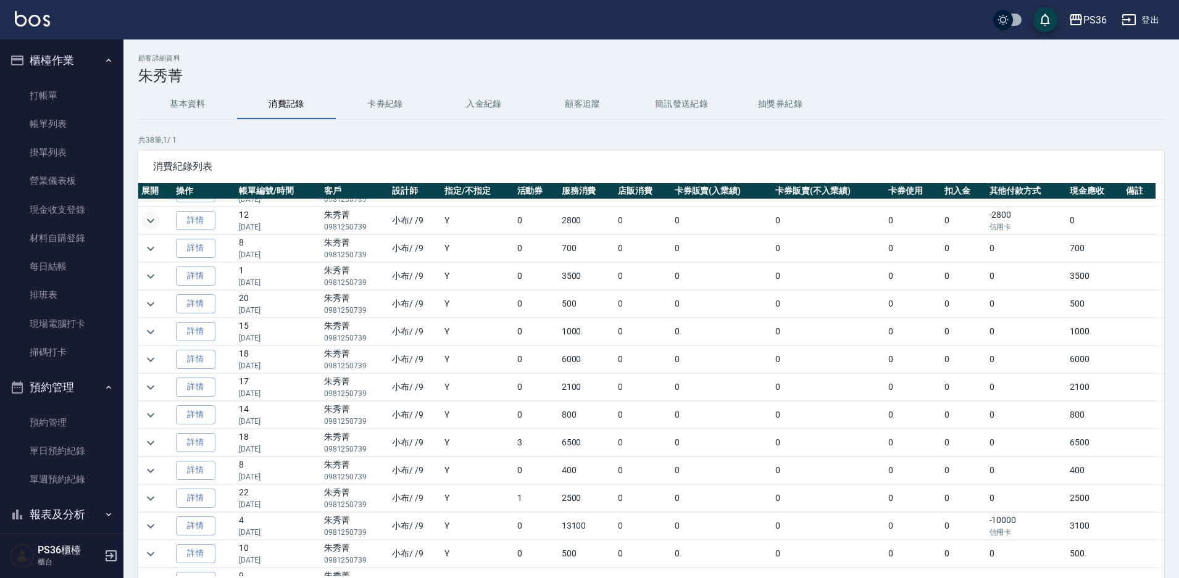
scroll to position [309, 0]
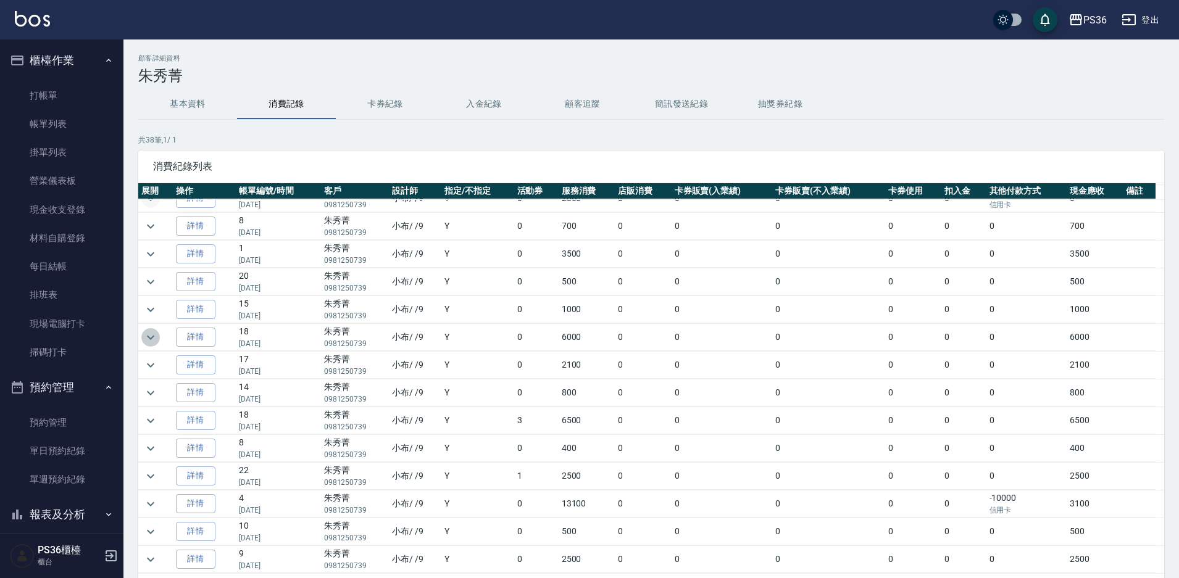
click at [153, 337] on icon "expand row" at bounding box center [150, 337] width 7 height 4
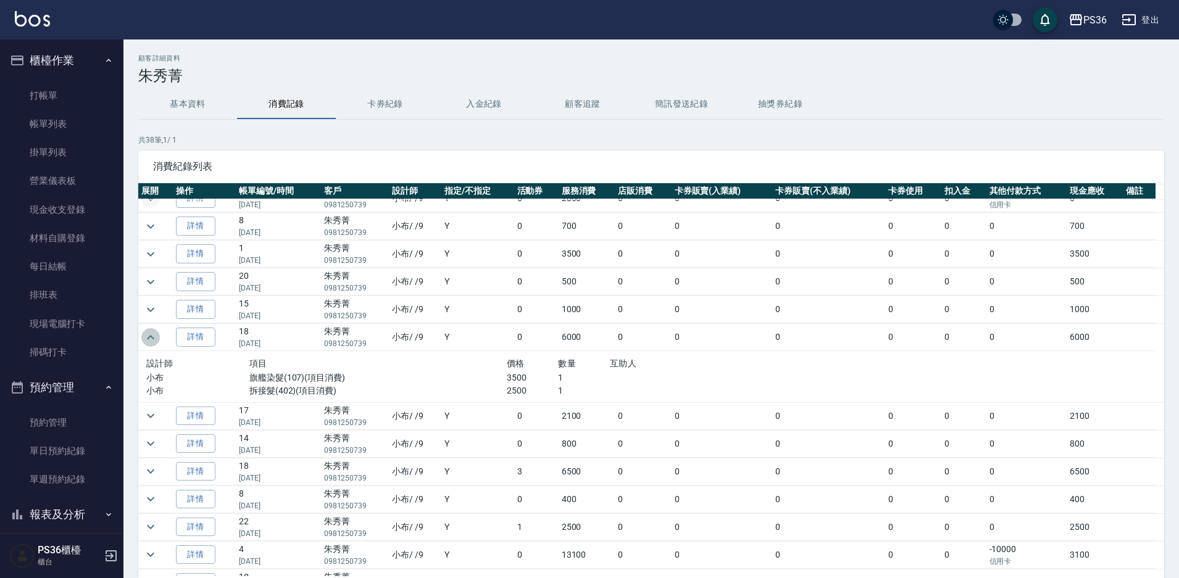
click at [153, 337] on icon "expand row" at bounding box center [150, 337] width 15 height 15
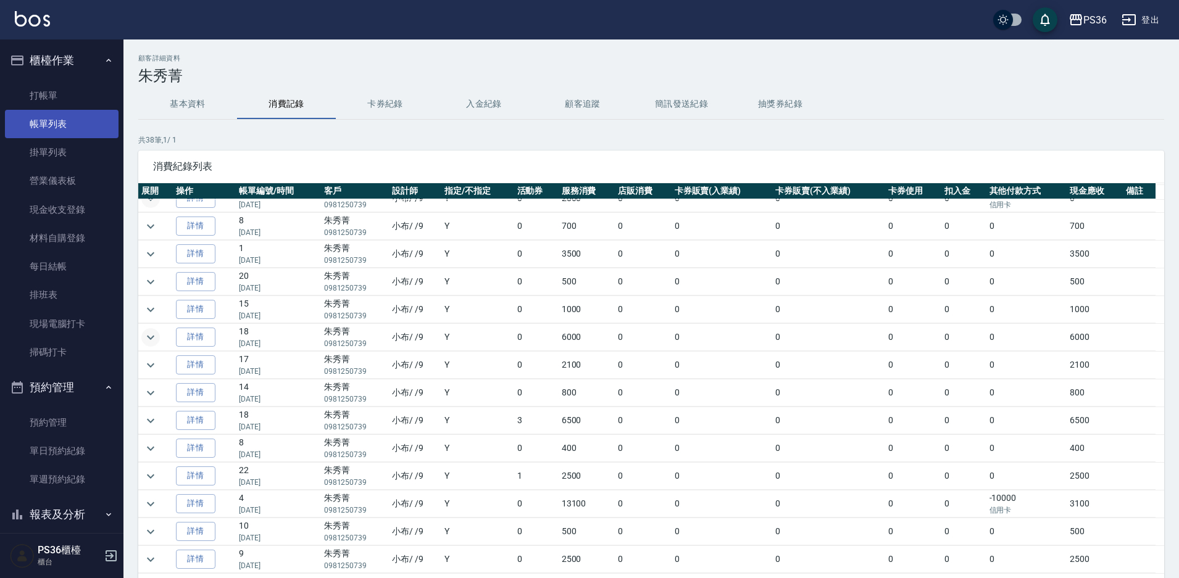
click at [50, 120] on link "帳單列表" at bounding box center [62, 124] width 114 height 28
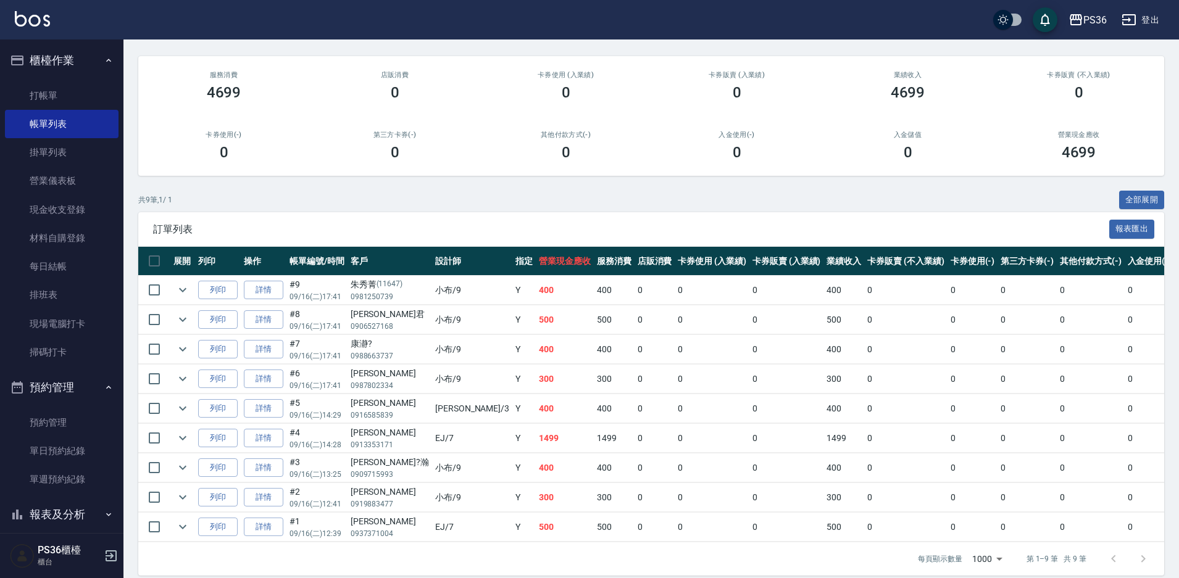
scroll to position [119, 0]
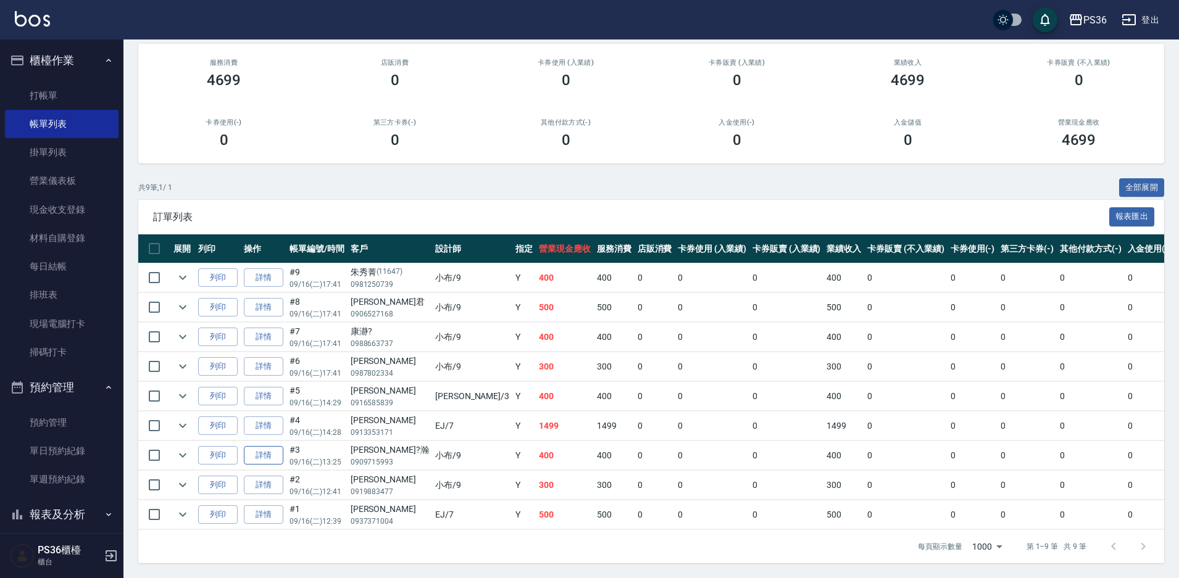
click at [269, 446] on link "詳情" at bounding box center [264, 455] width 40 height 19
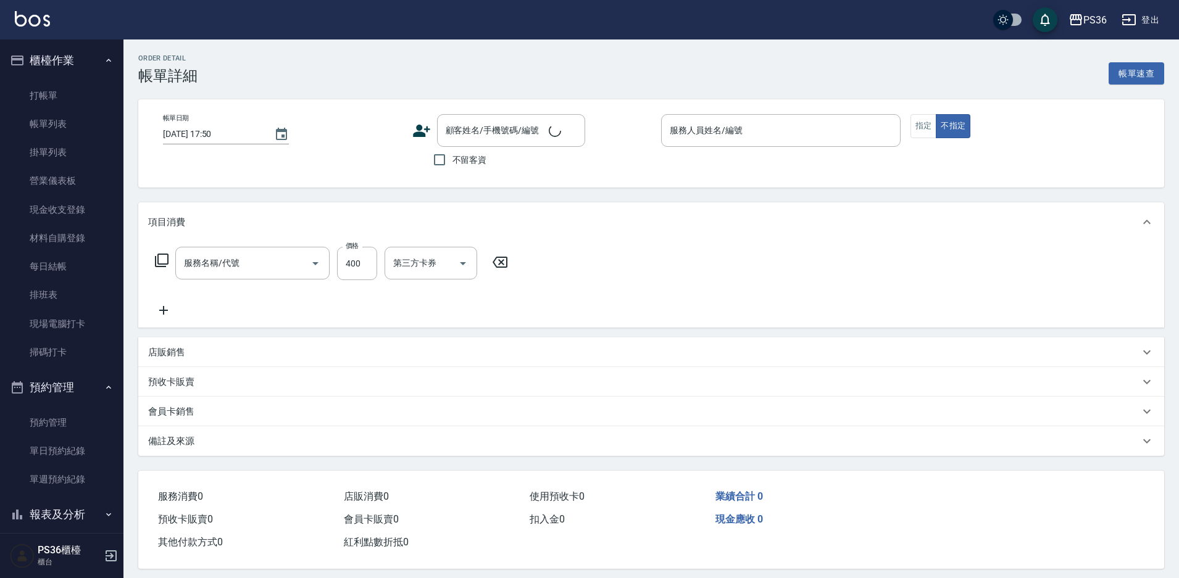
type input "[DATE] 13:25"
type input "小布-9"
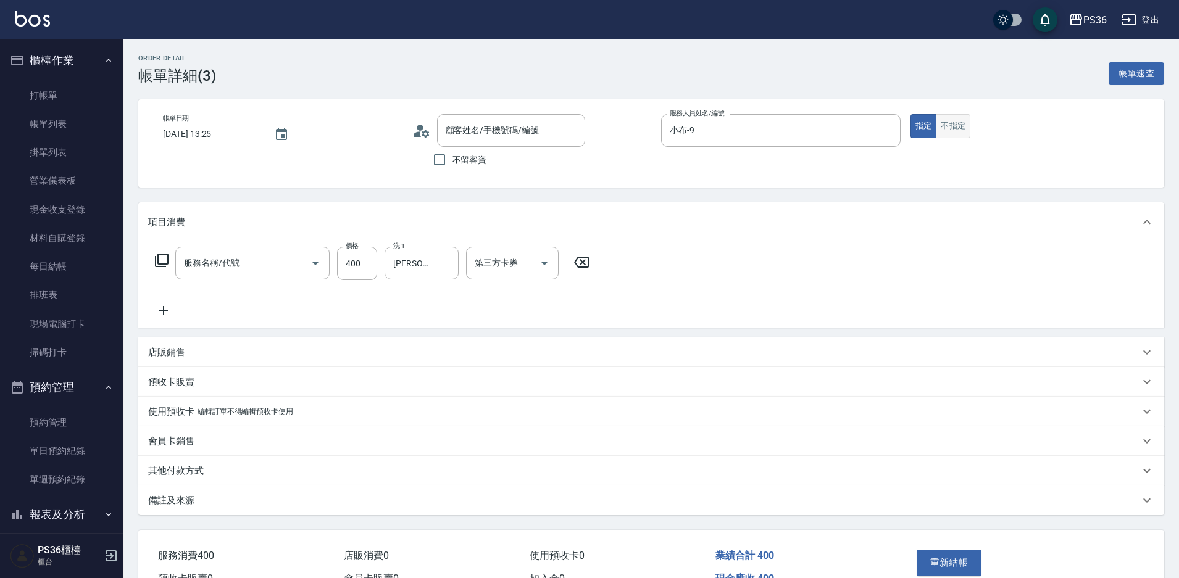
type input "[PERSON_NAME]?瀚/0909715993/"
type input "C級洗剪(201)"
click at [954, 134] on button "不指定" at bounding box center [953, 126] width 35 height 24
click at [957, 561] on button "重新結帳" at bounding box center [949, 563] width 65 height 26
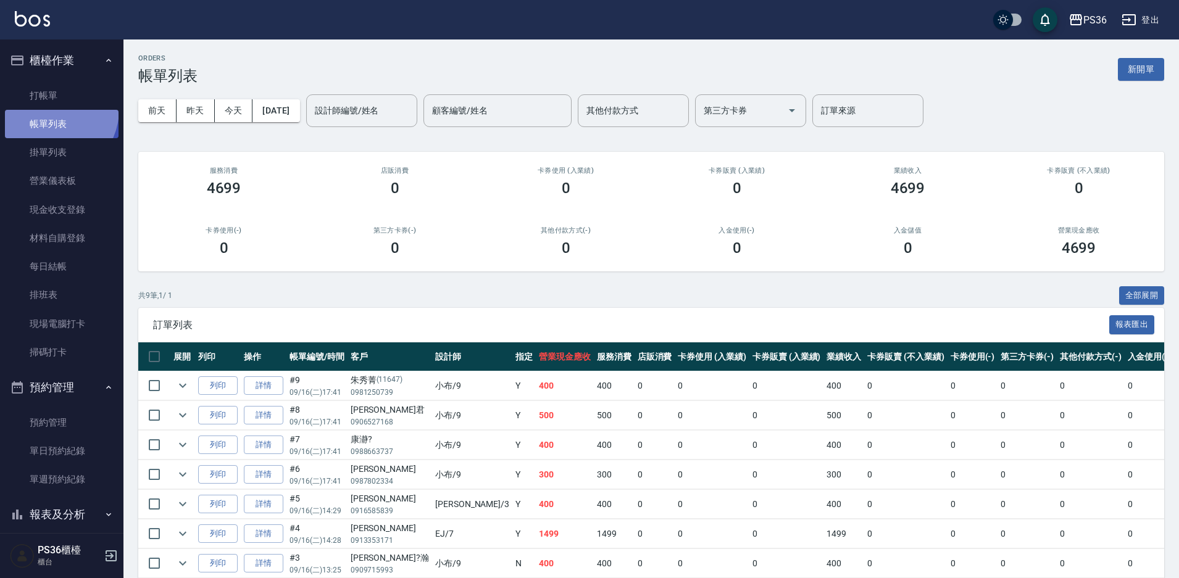
click at [48, 110] on link "帳單列表" at bounding box center [62, 124] width 114 height 28
click at [48, 108] on link "打帳單" at bounding box center [62, 95] width 114 height 28
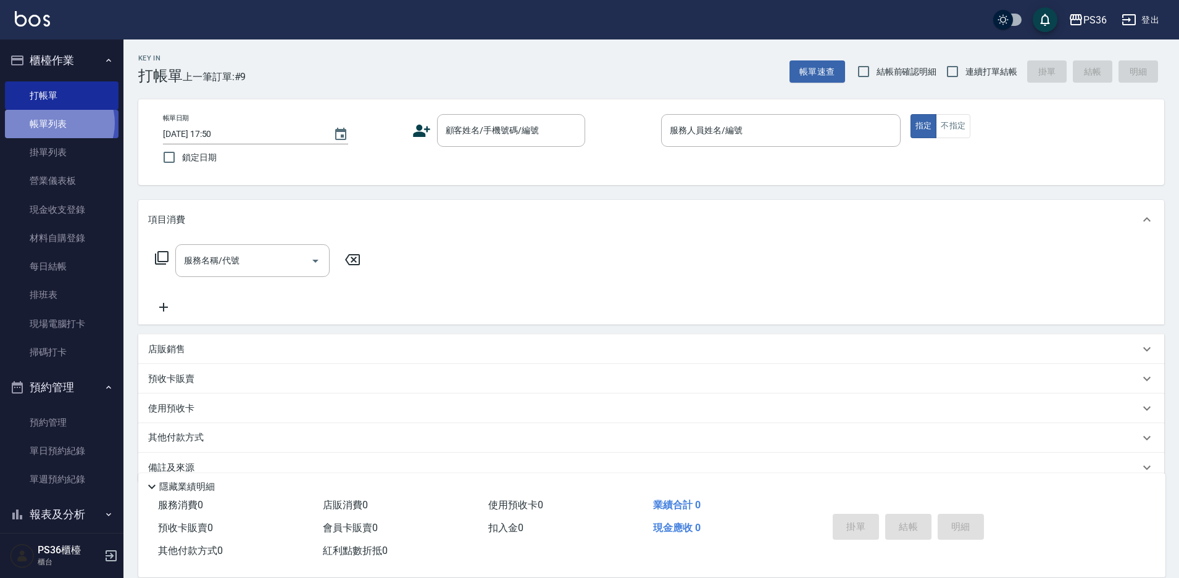
click at [57, 123] on link "帳單列表" at bounding box center [62, 124] width 114 height 28
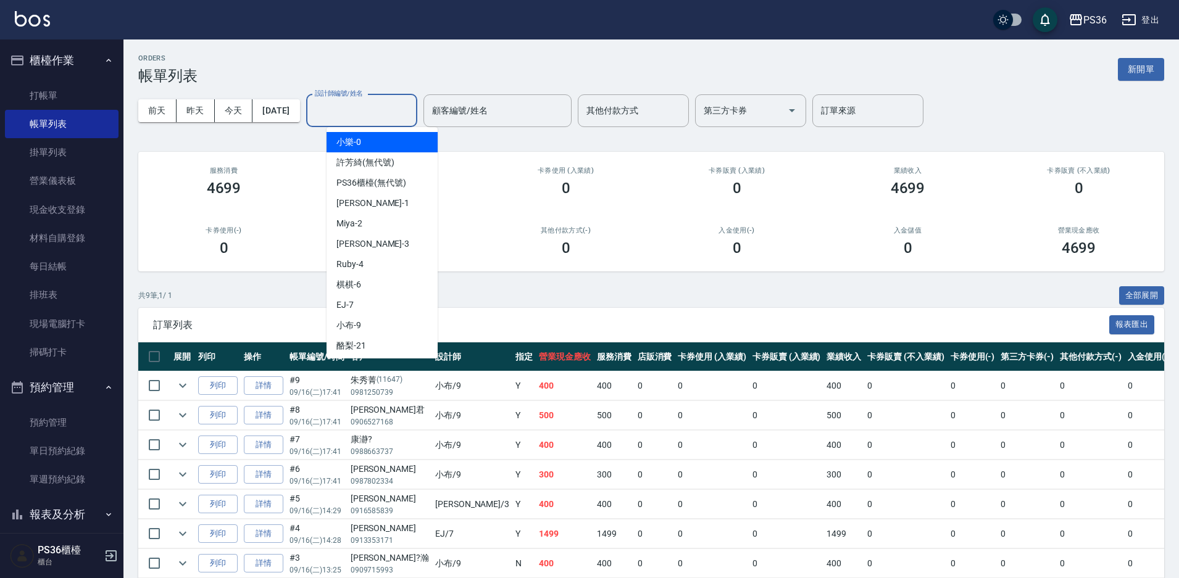
click at [361, 116] on input "設計師編號/姓名" at bounding box center [362, 111] width 100 height 22
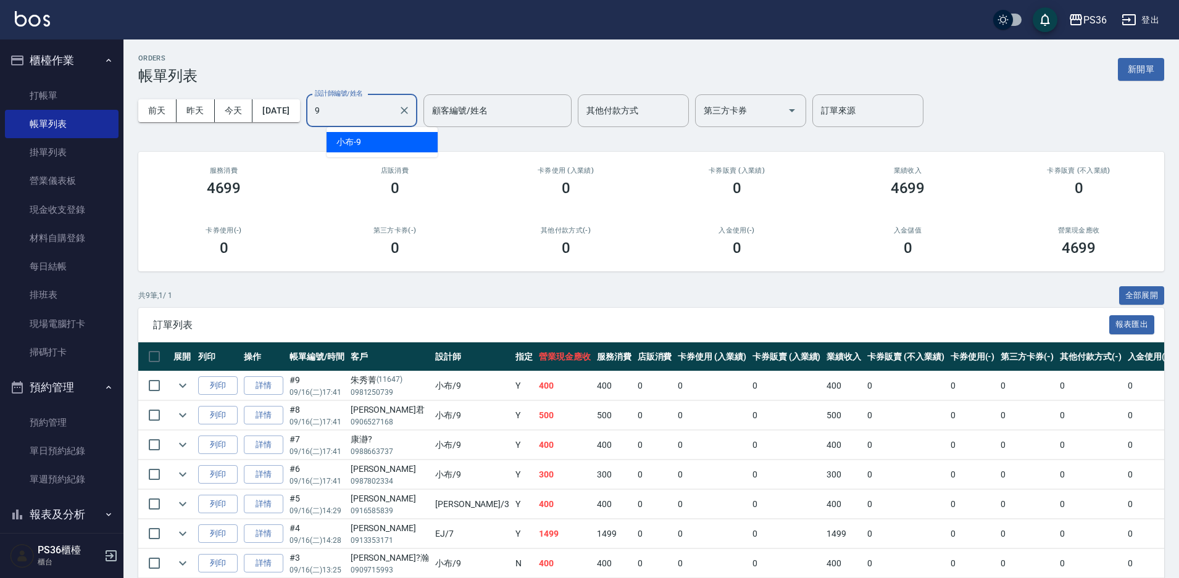
type input "小布-9"
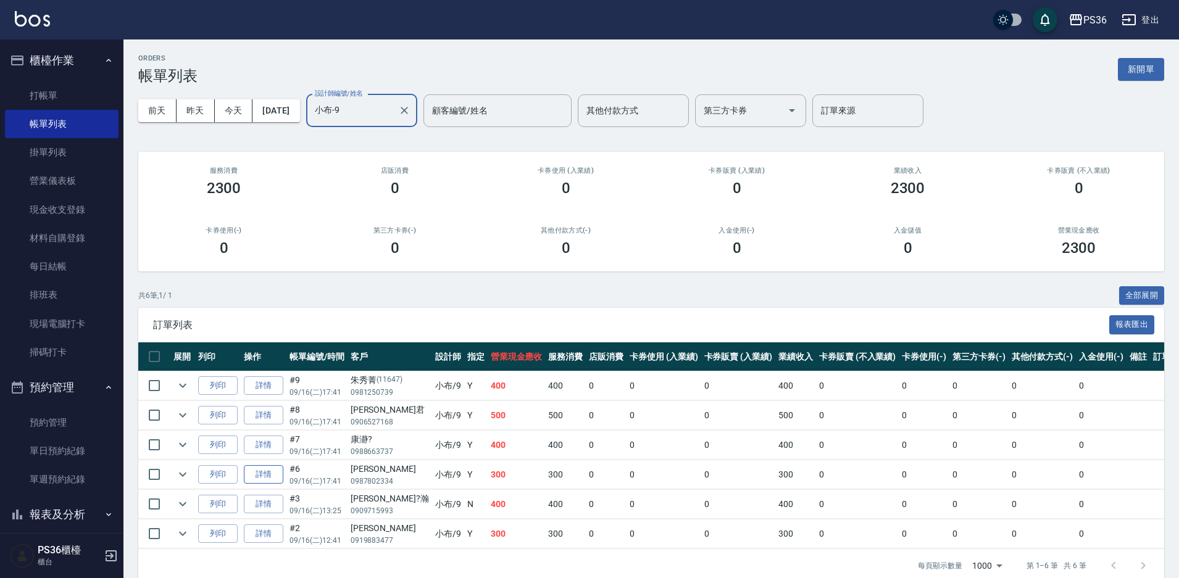
click at [264, 475] on link "詳情" at bounding box center [264, 474] width 40 height 19
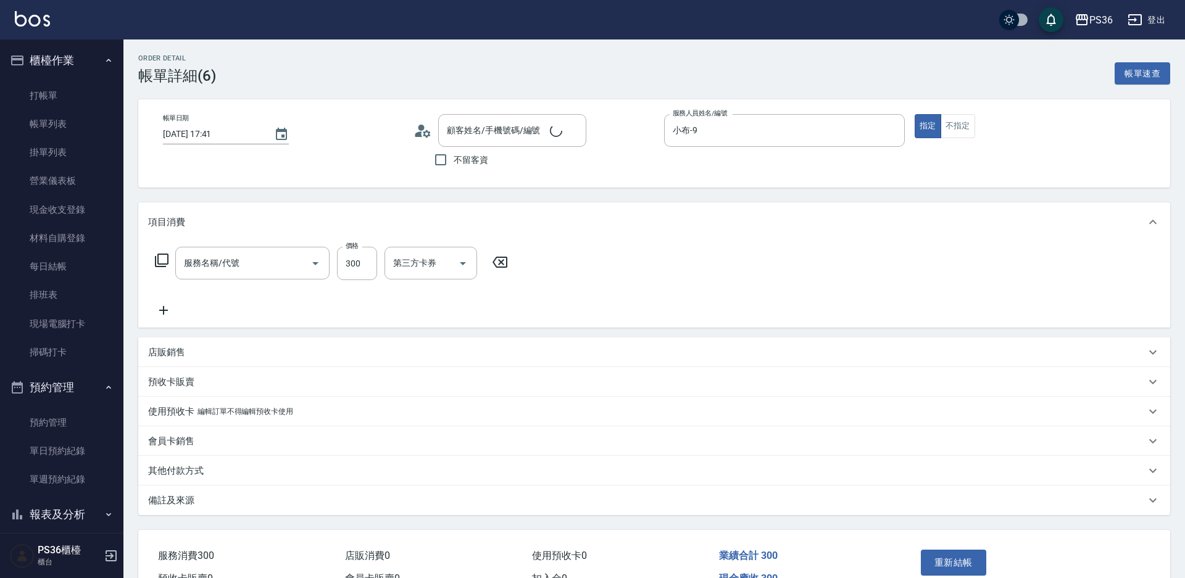
type input "[DATE] 17:41"
type input "小布-9"
type input "洗髮(101)"
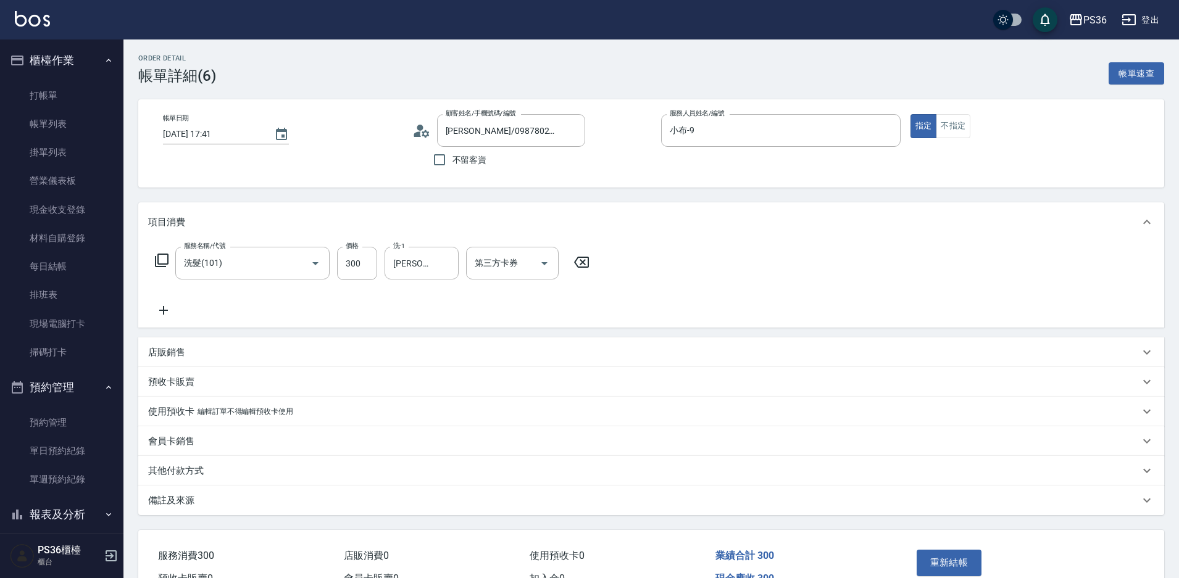
type input "[PERSON_NAME]/0987802334/"
click at [174, 313] on icon at bounding box center [163, 310] width 31 height 15
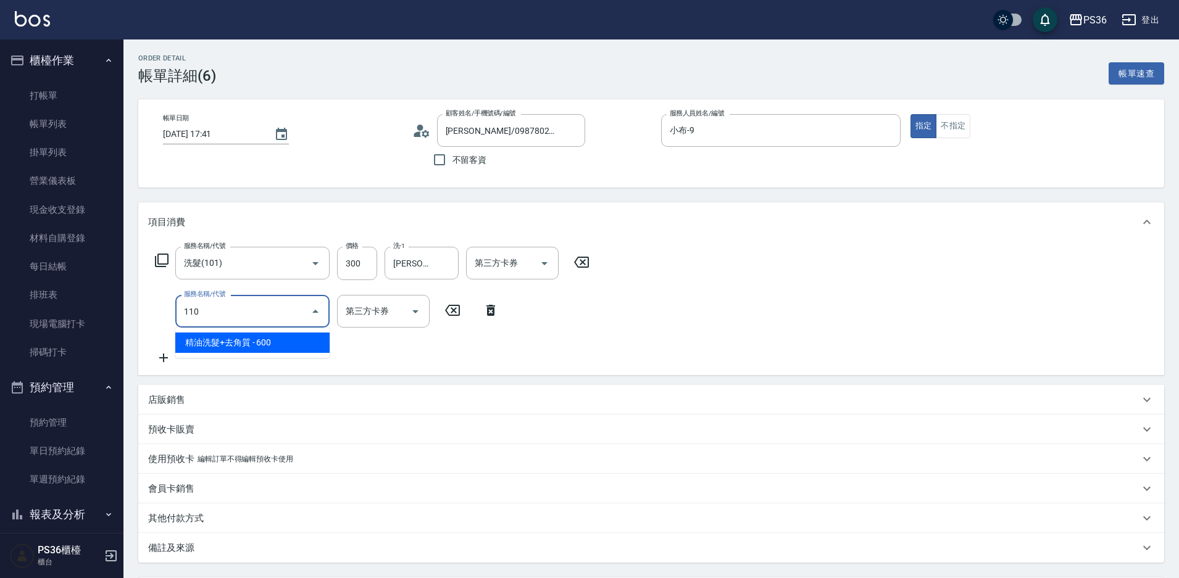
type input "精油洗髮+去角質(110)"
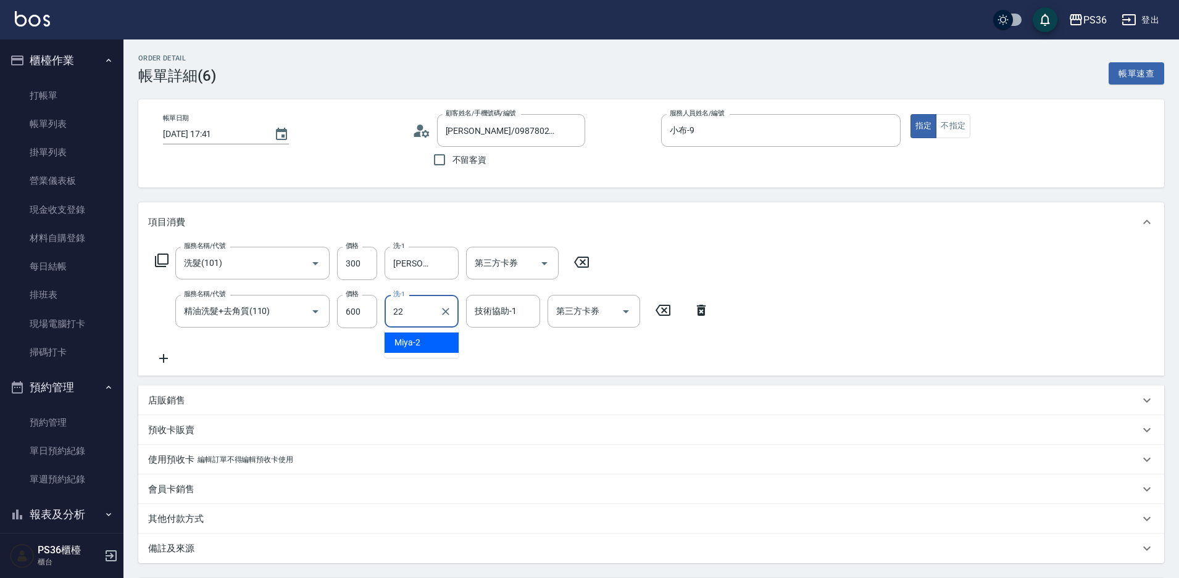
type input "[PERSON_NAME]-22"
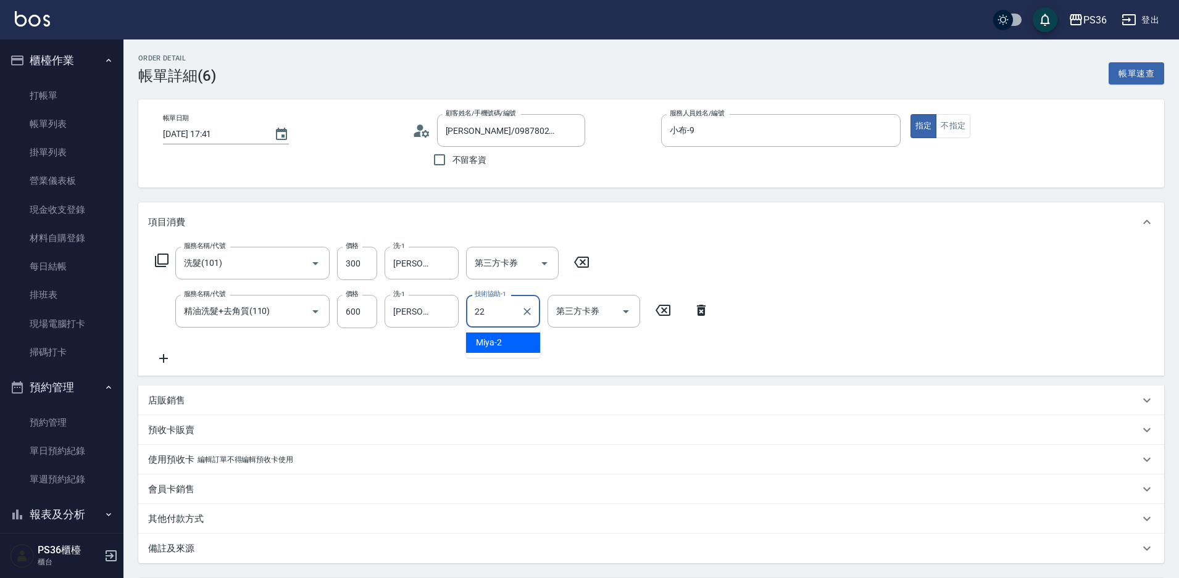
type input "[PERSON_NAME]-22"
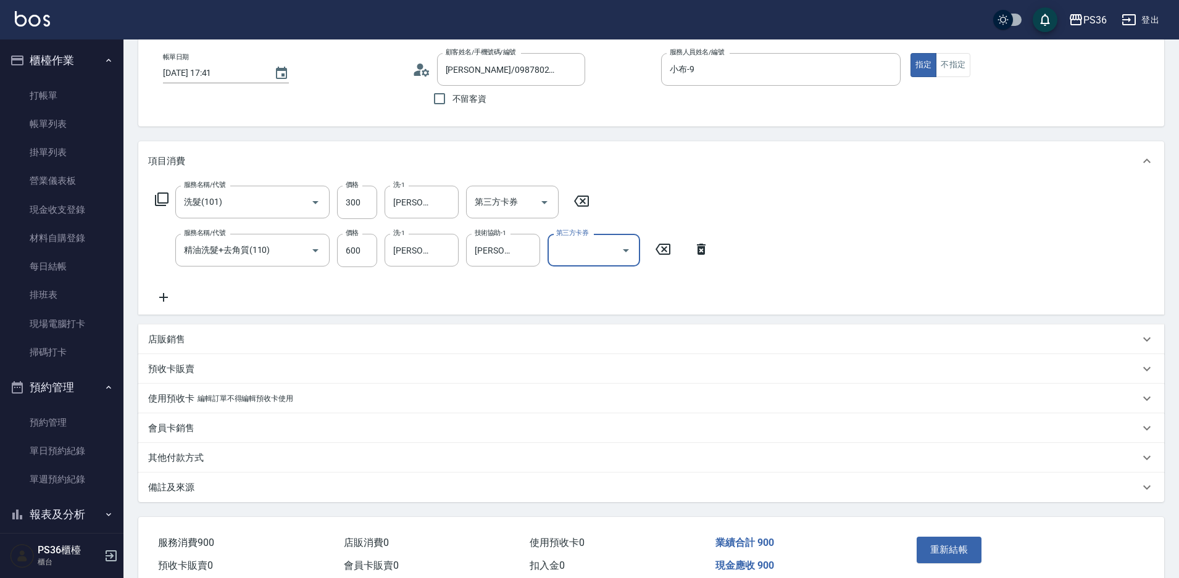
scroll to position [119, 0]
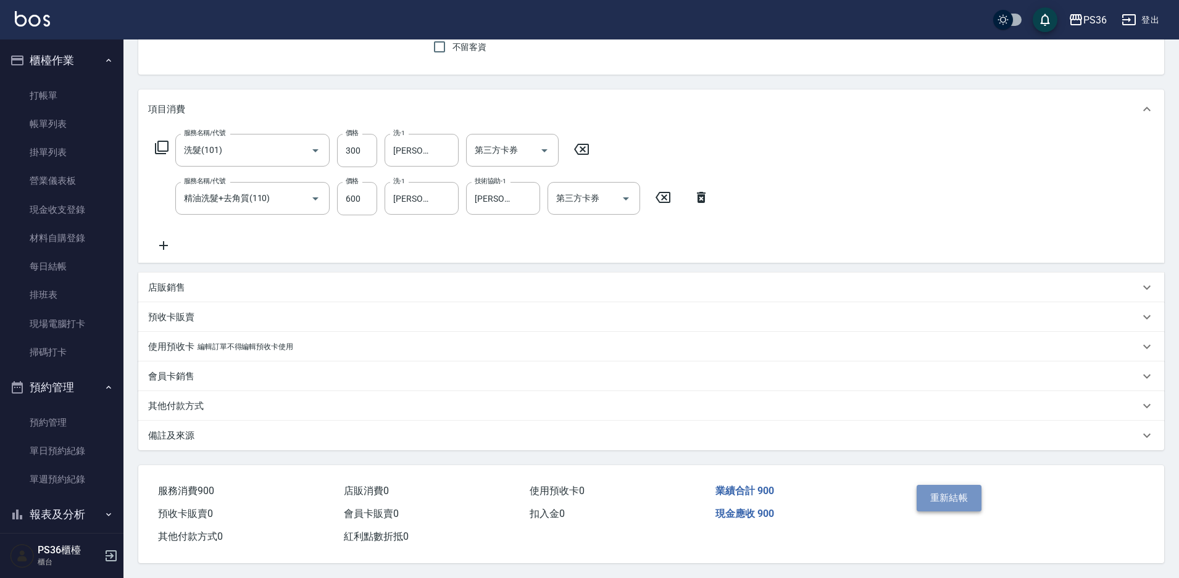
click at [964, 494] on button "重新結帳" at bounding box center [949, 498] width 65 height 26
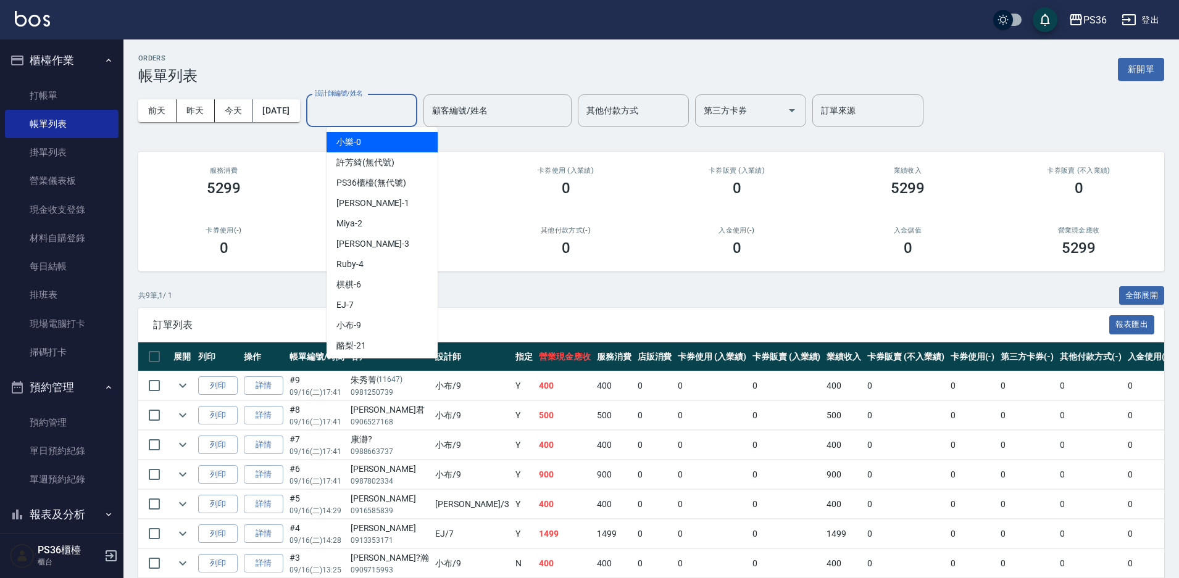
click at [370, 119] on input "設計師編號/姓名" at bounding box center [362, 111] width 100 height 22
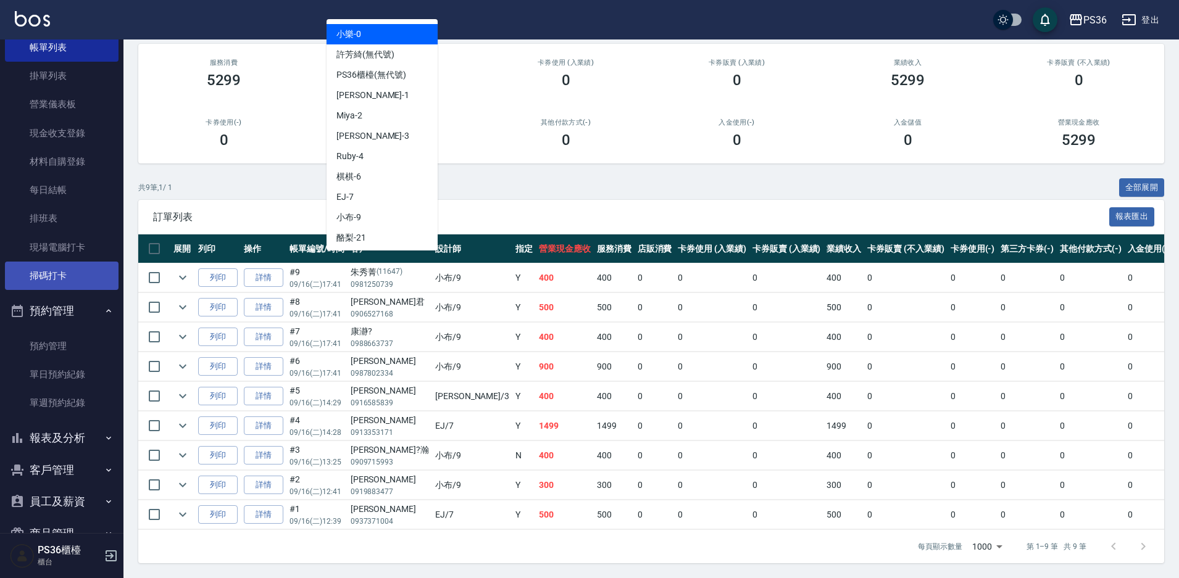
scroll to position [140, 0]
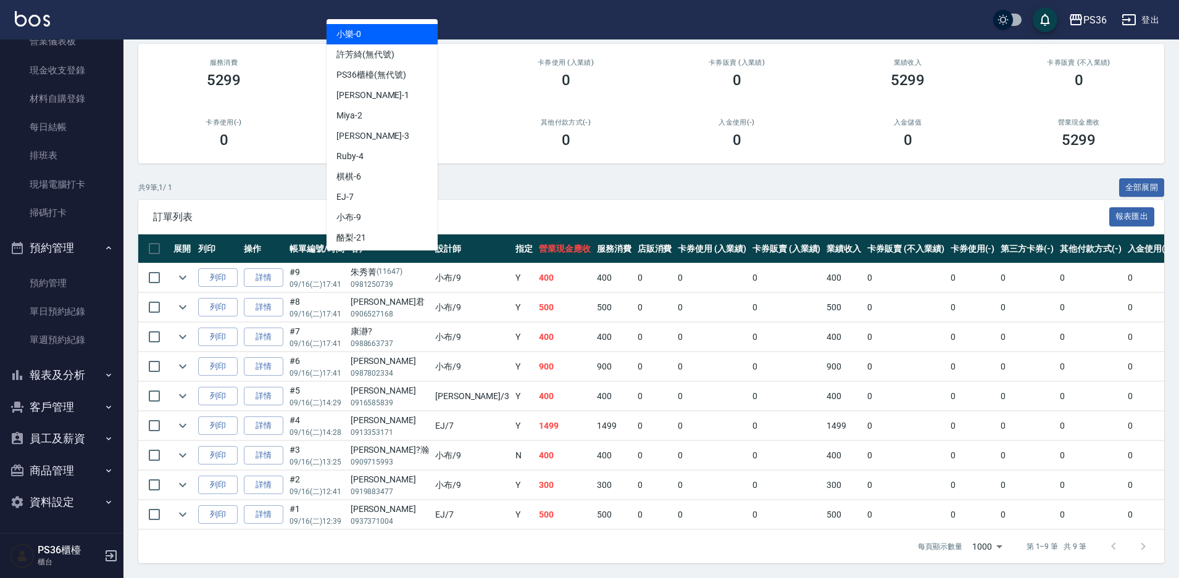
click at [55, 397] on button "客戶管理" at bounding box center [62, 407] width 114 height 32
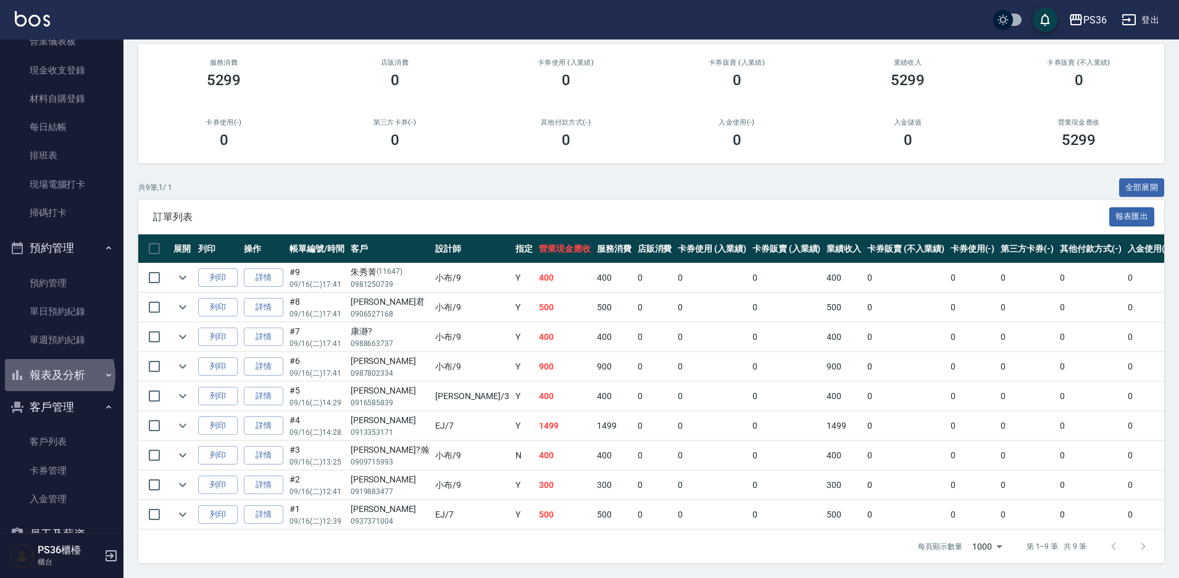
click at [52, 375] on button "報表及分析" at bounding box center [62, 375] width 114 height 32
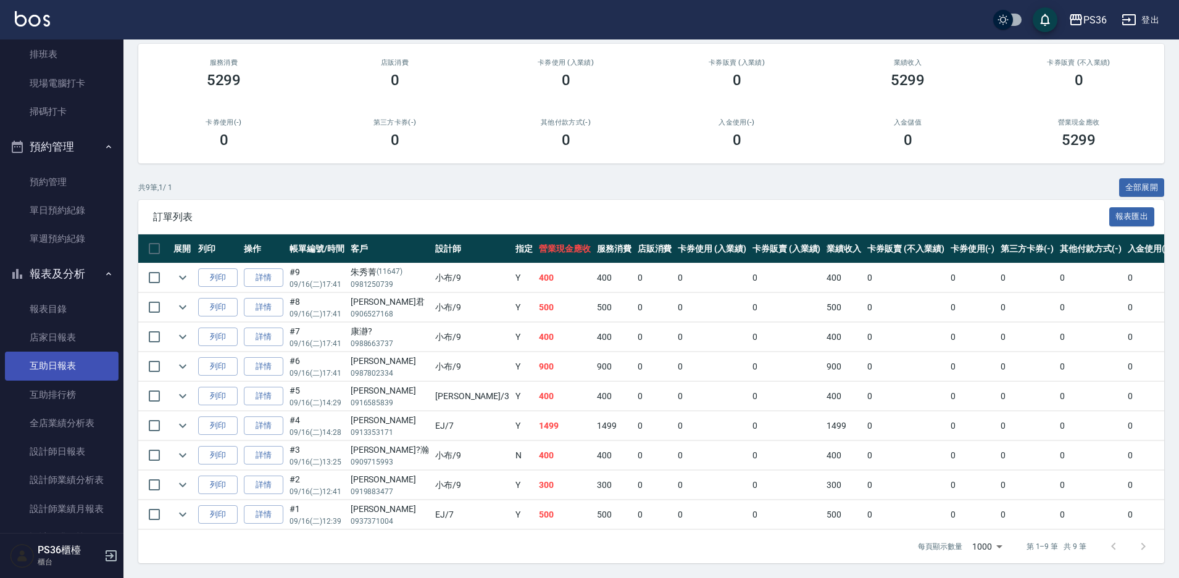
scroll to position [263, 0]
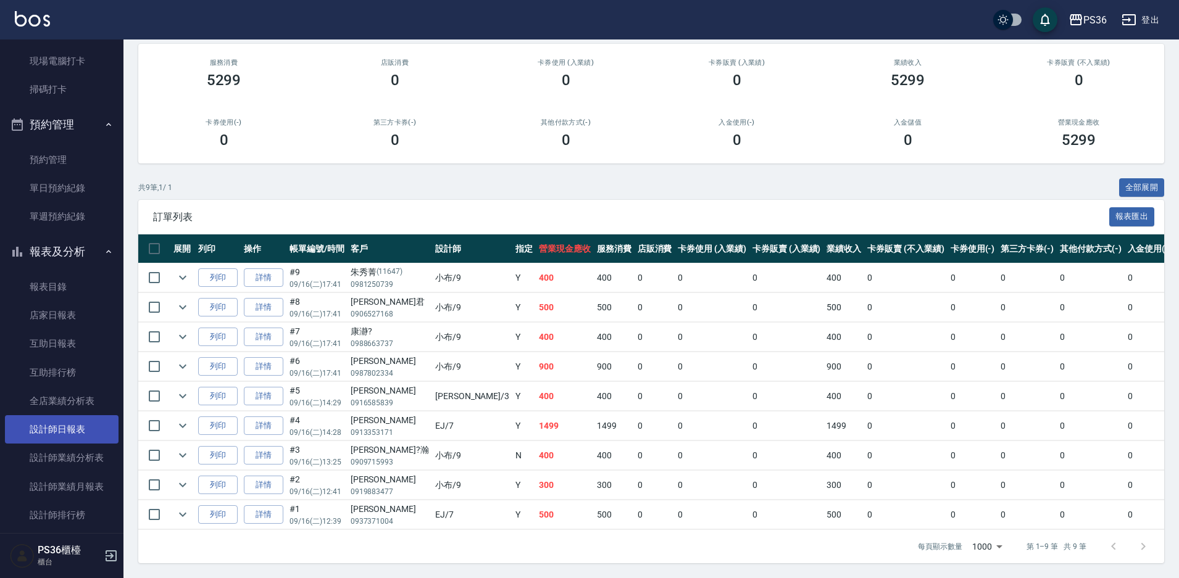
click at [75, 437] on link "設計師日報表" at bounding box center [62, 429] width 114 height 28
